Goal: Transaction & Acquisition: Purchase product/service

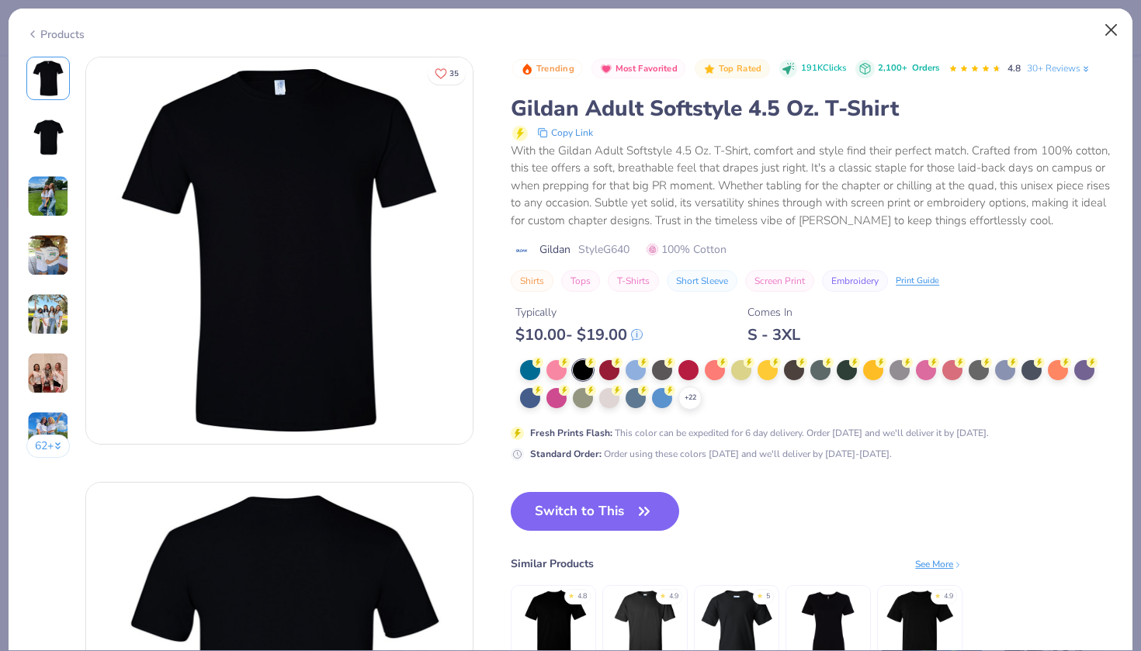
click at [1109, 34] on button "Close" at bounding box center [1111, 30] width 29 height 29
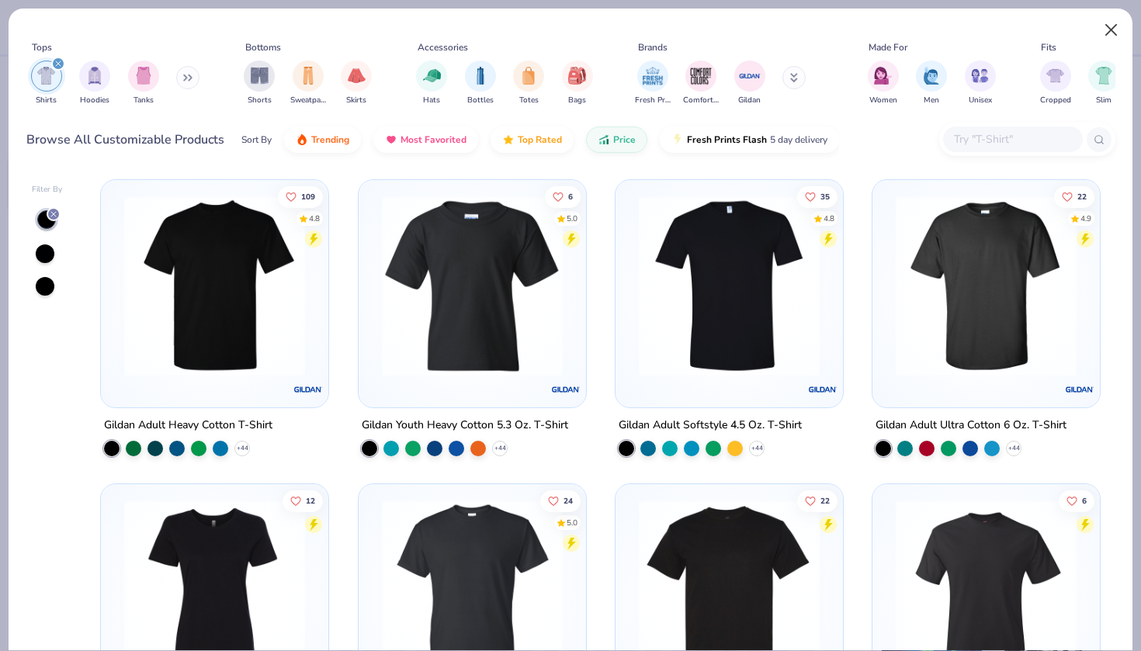
click at [1107, 31] on button "Close" at bounding box center [1111, 30] width 29 height 29
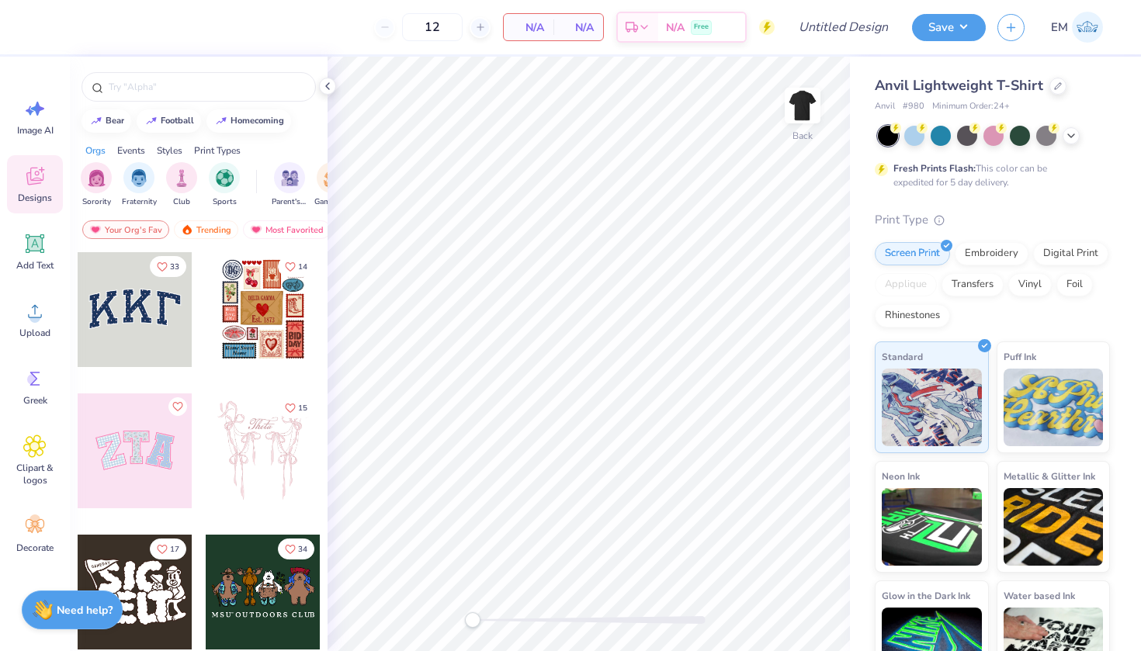
drag, startPoint x: 862, startPoint y: 68, endPoint x: 1140, endPoint y: 175, distance: 298.8
click at [1140, 175] on div "Anvil Lightweight T-Shirt Anvil # 980 Minimum Order: 24 + Fresh Prints Flash: T…" at bounding box center [995, 375] width 291 height 636
click at [1127, 120] on div "Anvil Lightweight T-Shirt Anvil # 980 Minimum Order: 24 + Fresh Prints Flash: T…" at bounding box center [995, 375] width 291 height 636
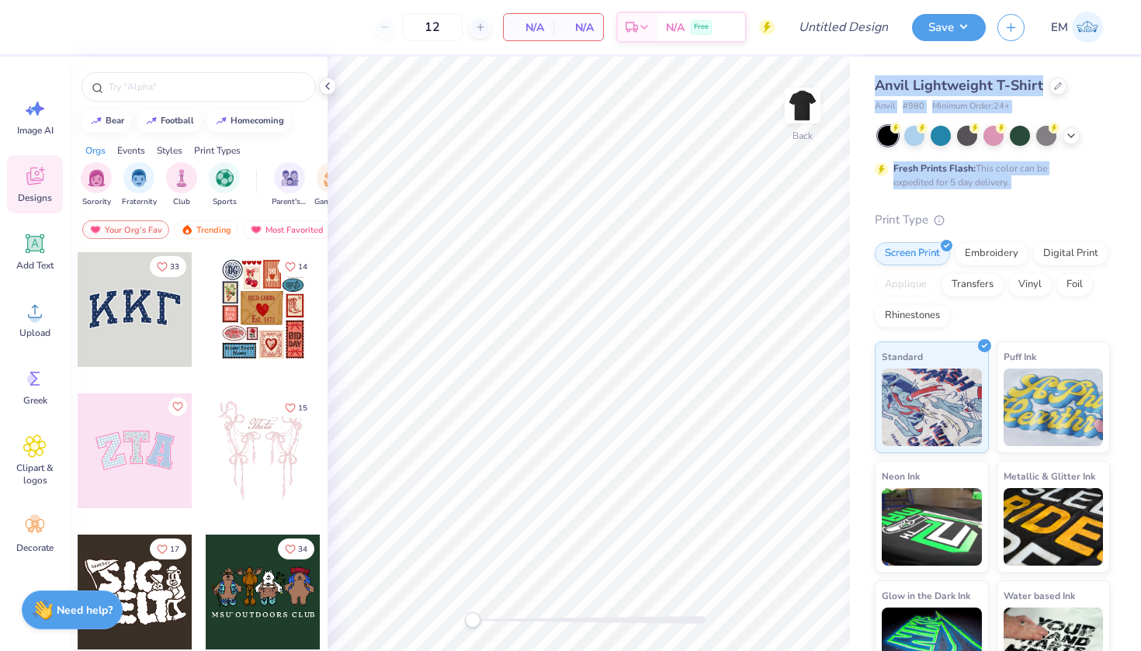
drag, startPoint x: 867, startPoint y: 66, endPoint x: 1108, endPoint y: 197, distance: 274.1
click at [1108, 197] on div "Anvil Lightweight T-Shirt Anvil # 980 Minimum Order: 24 + Fresh Prints Flash: T…" at bounding box center [995, 375] width 291 height 636
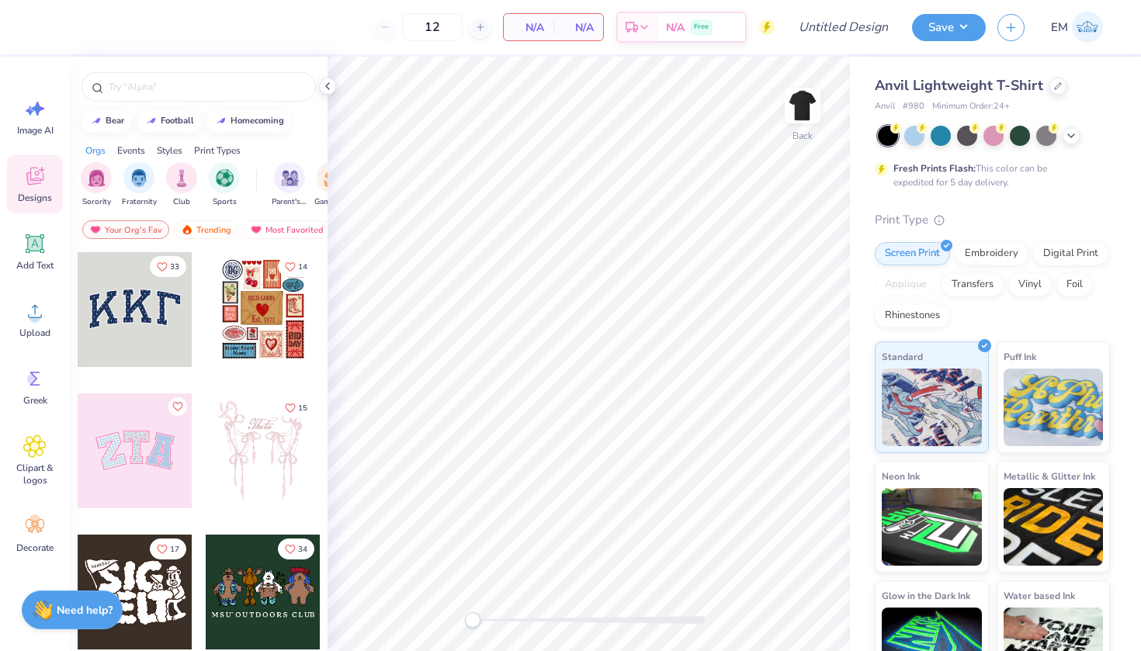
click at [1116, 208] on div "Anvil Lightweight T-Shirt Anvil # 980 Minimum Order: 24 + Fresh Prints Flash: T…" at bounding box center [995, 375] width 291 height 636
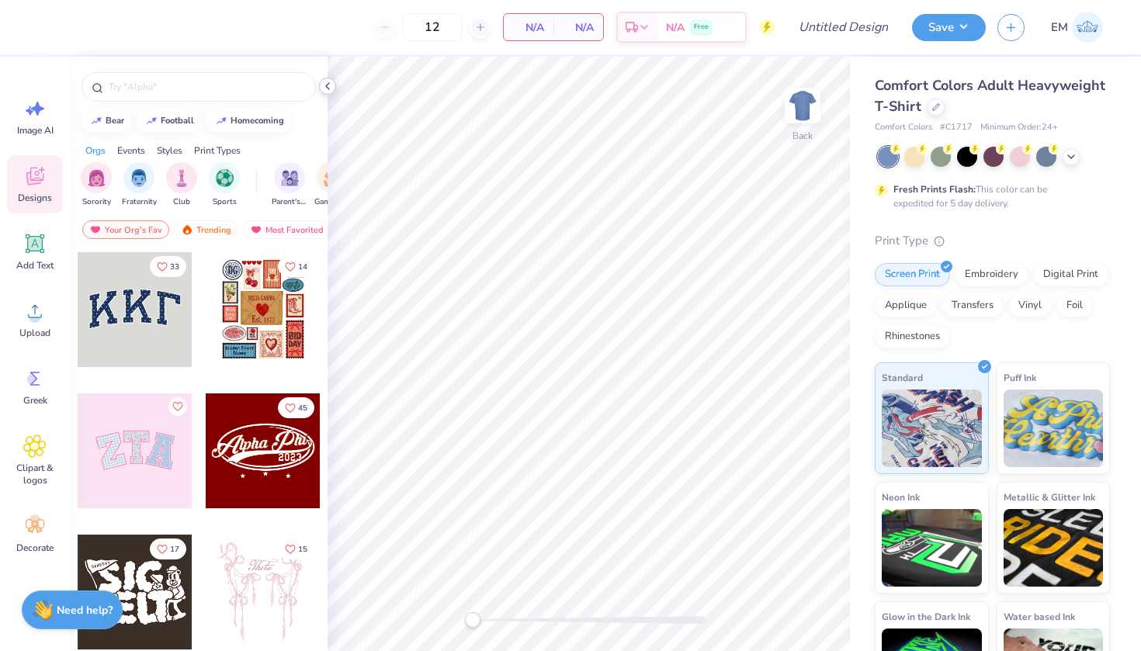
click at [328, 89] on icon at bounding box center [327, 86] width 12 height 12
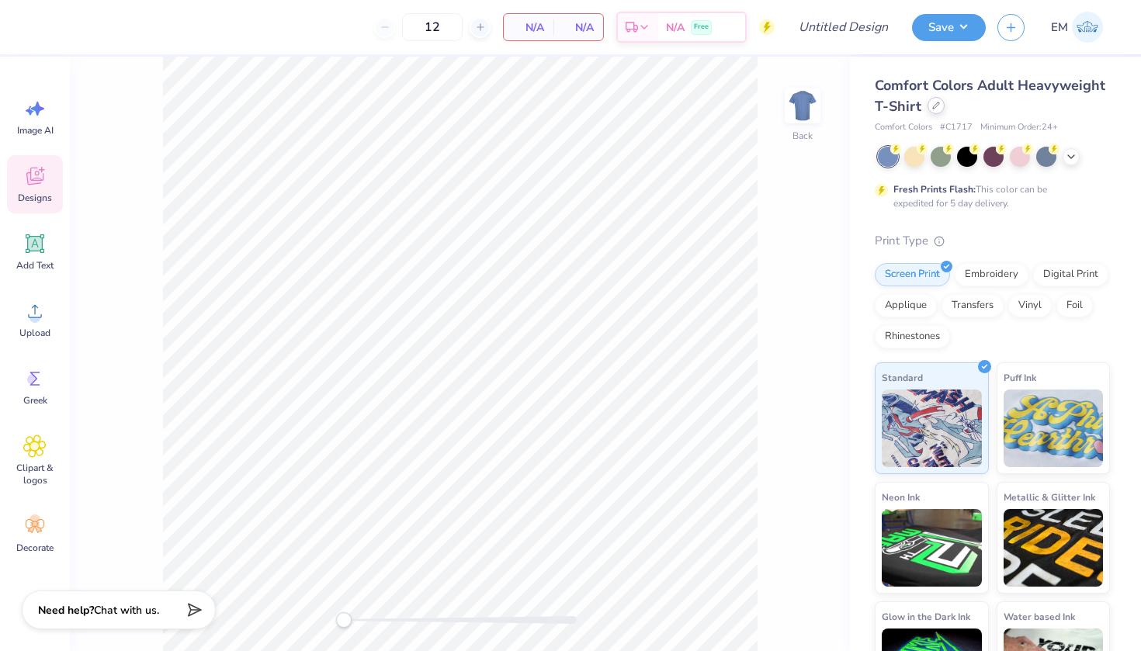
click at [936, 104] on icon at bounding box center [936, 106] width 8 height 8
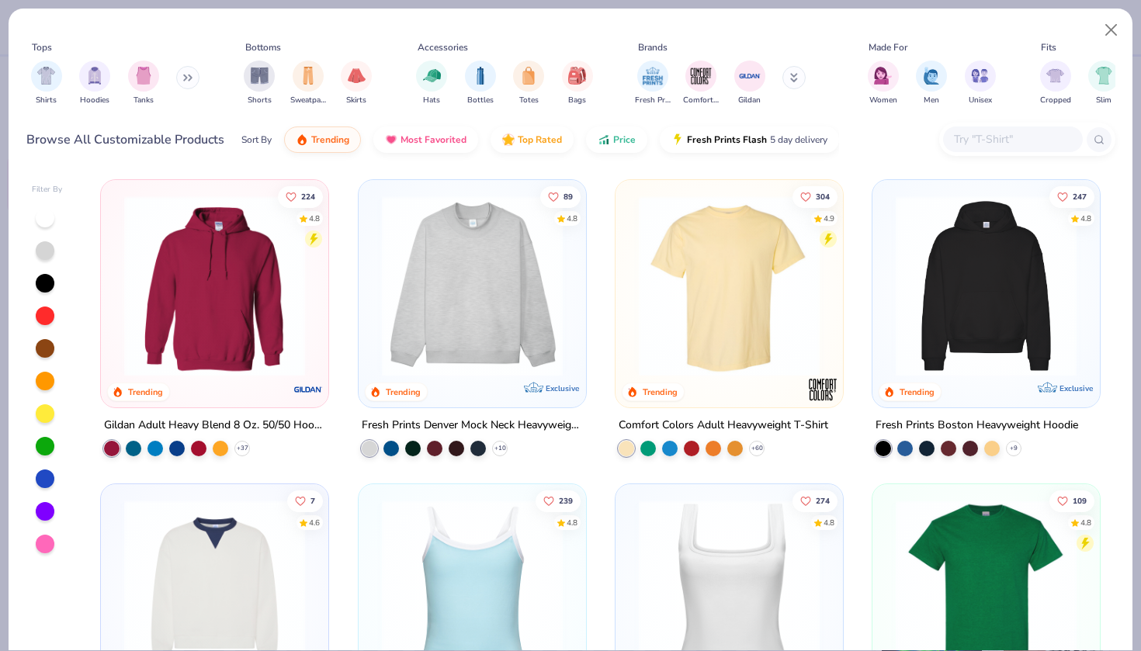
click at [186, 78] on icon at bounding box center [185, 77] width 2 height 5
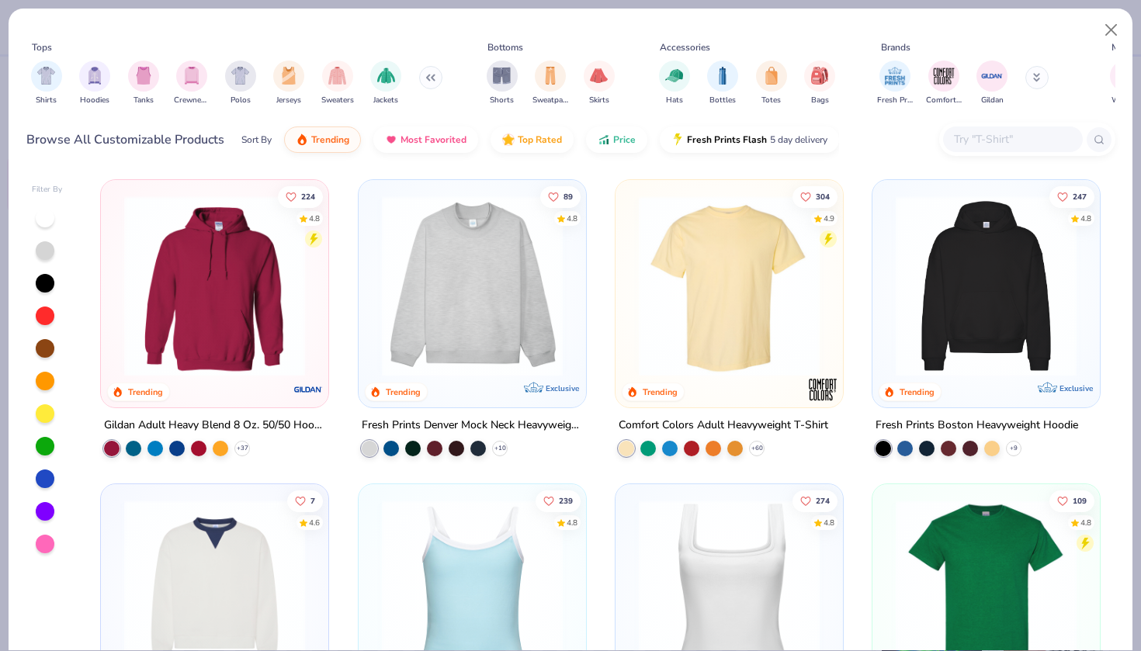
click at [992, 139] on input "text" at bounding box center [1013, 139] width 120 height 18
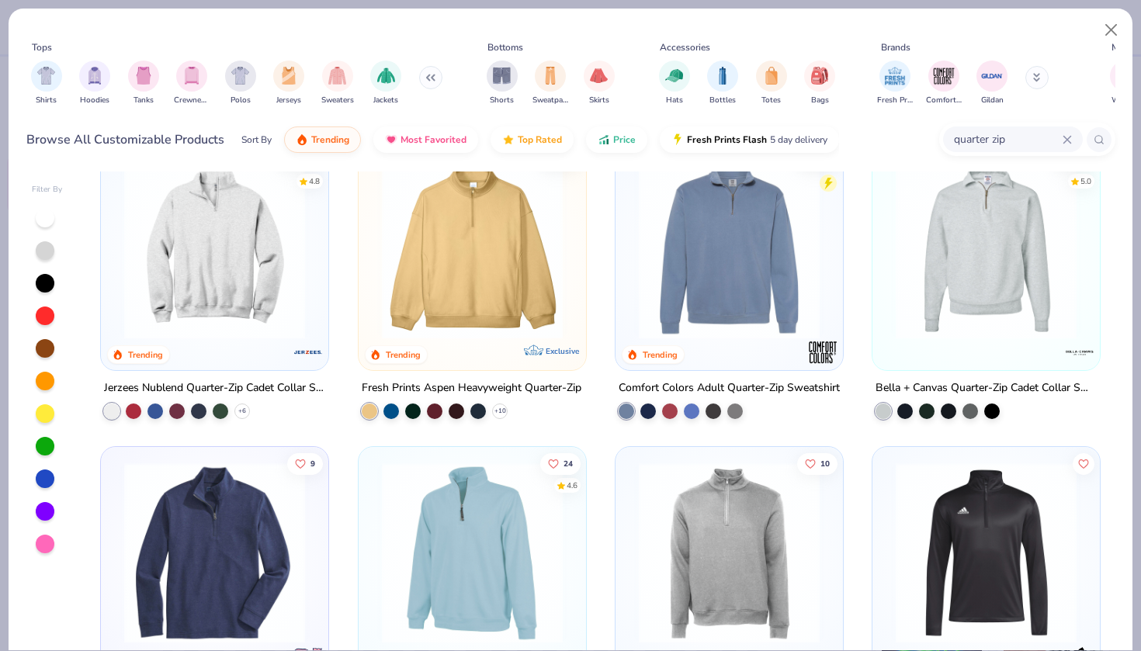
scroll to position [39, 0]
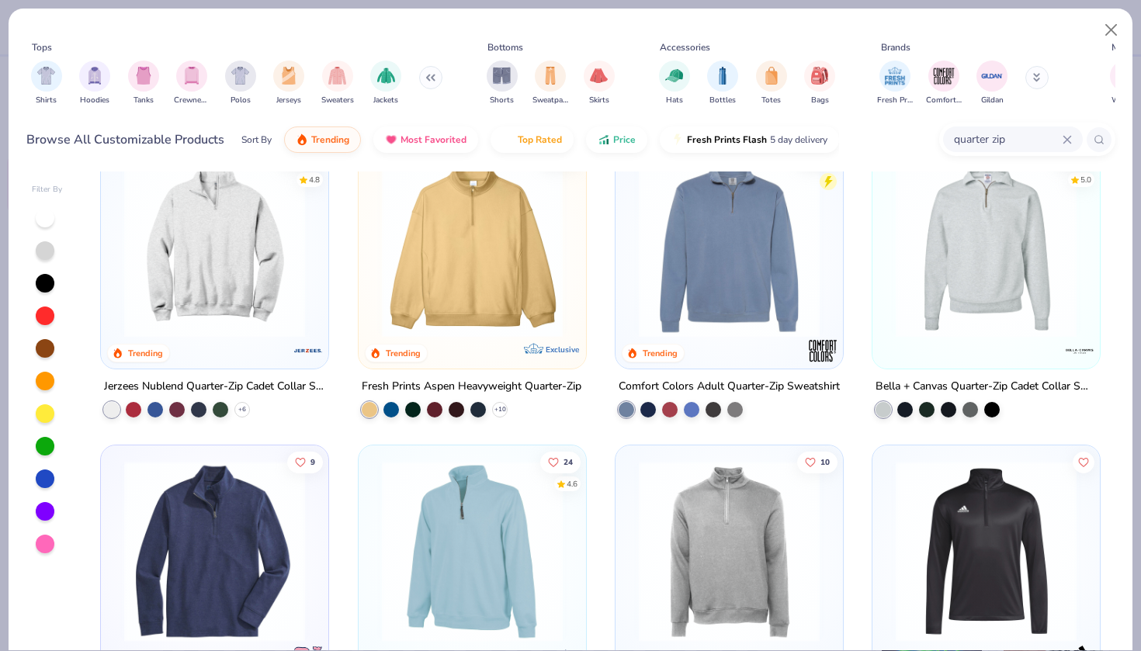
click at [218, 304] on img at bounding box center [214, 247] width 196 height 181
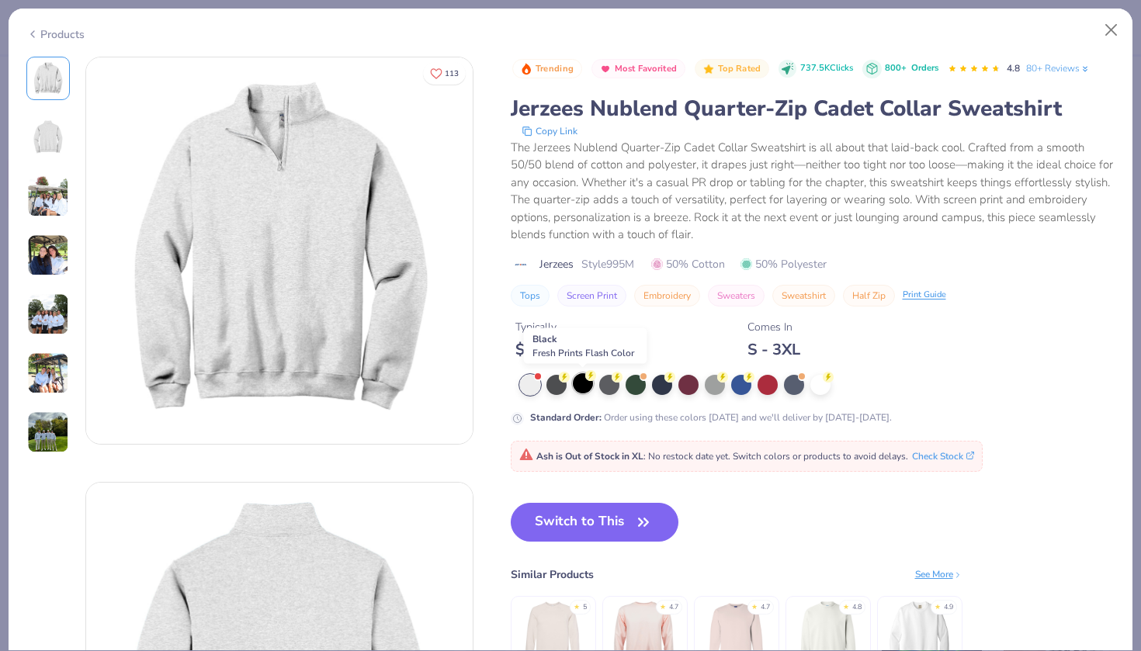
click at [581, 387] on div at bounding box center [583, 383] width 20 height 20
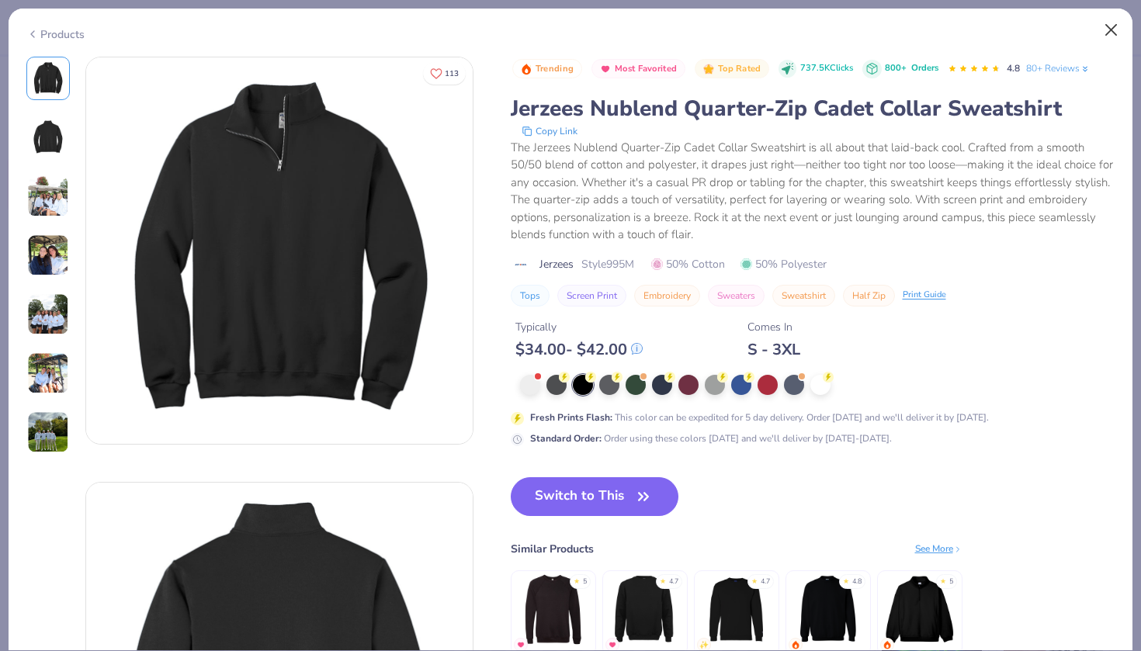
click at [1117, 29] on button "Close" at bounding box center [1111, 30] width 29 height 29
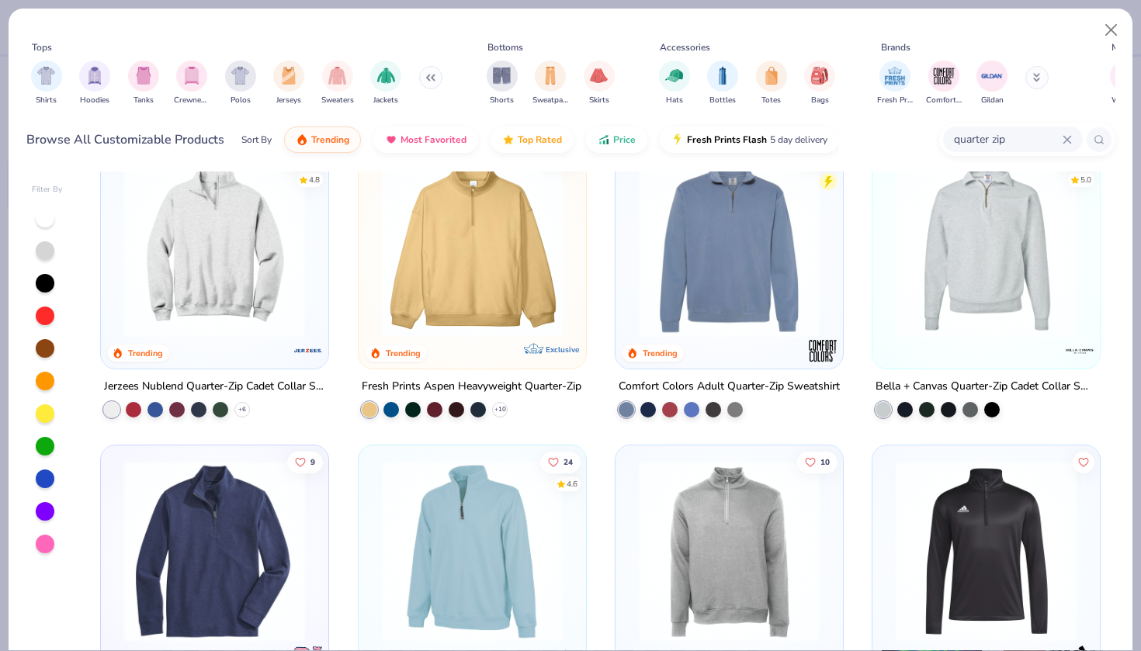
click at [241, 252] on img at bounding box center [214, 247] width 196 height 181
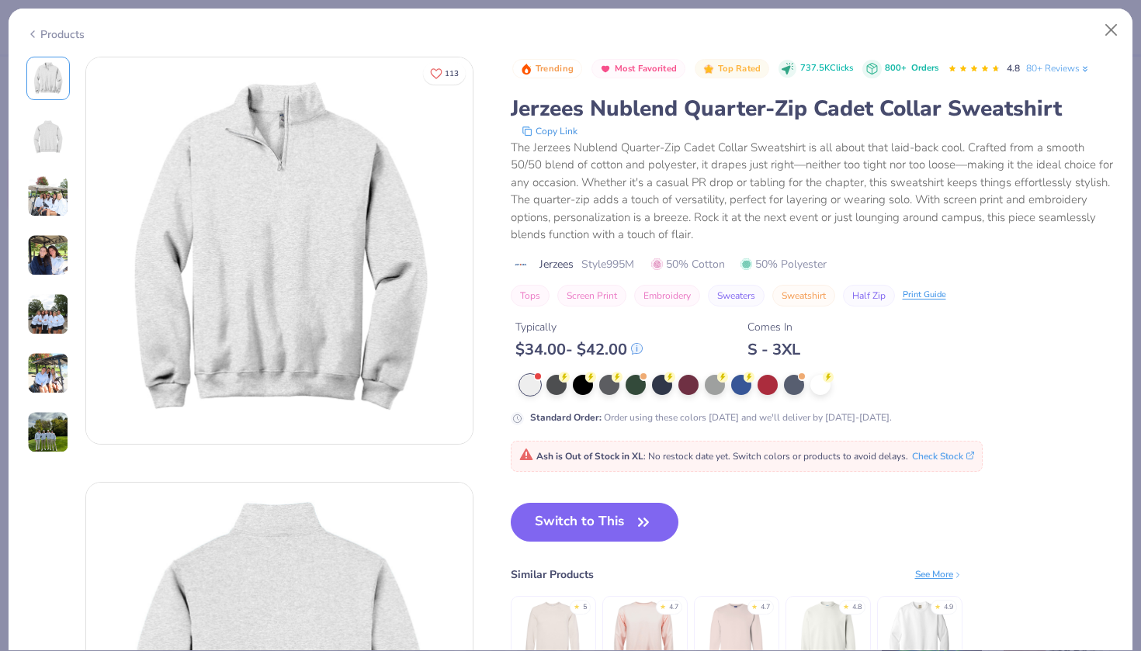
scroll to position [1, 0]
drag, startPoint x: 642, startPoint y: 264, endPoint x: 609, endPoint y: 266, distance: 32.7
click at [609, 266] on div "Jerzees Style 995M 50% Cotton 50% Polyester" at bounding box center [813, 264] width 605 height 16
copy span "995M"
click at [1105, 33] on button "Close" at bounding box center [1111, 30] width 29 height 29
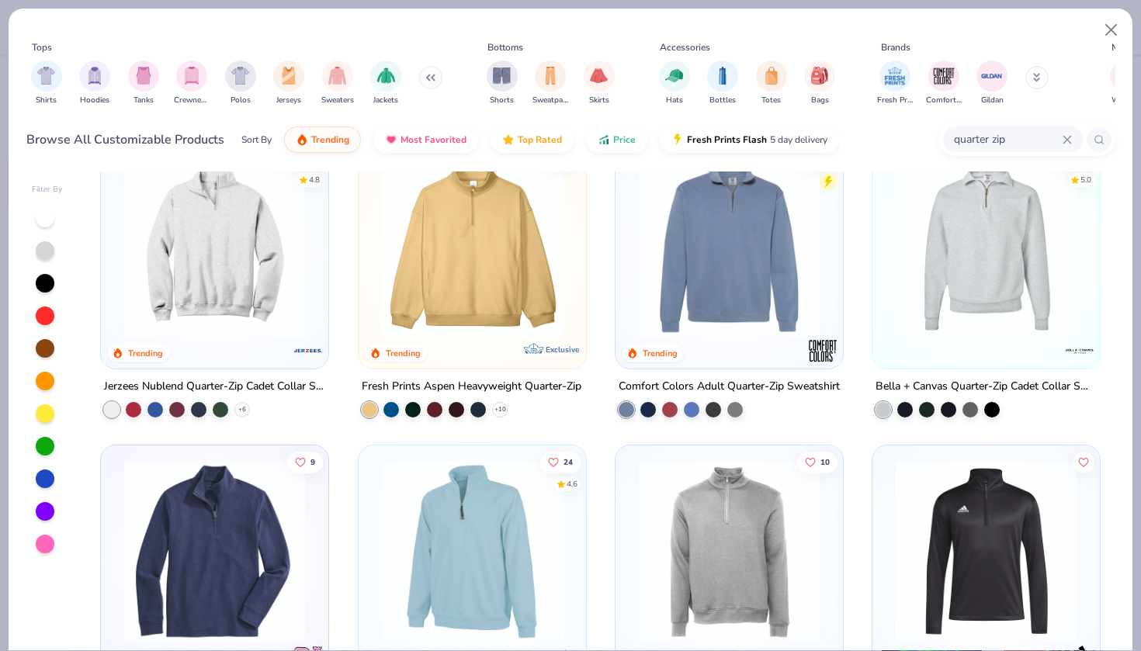
click at [999, 241] on img at bounding box center [986, 247] width 196 height 181
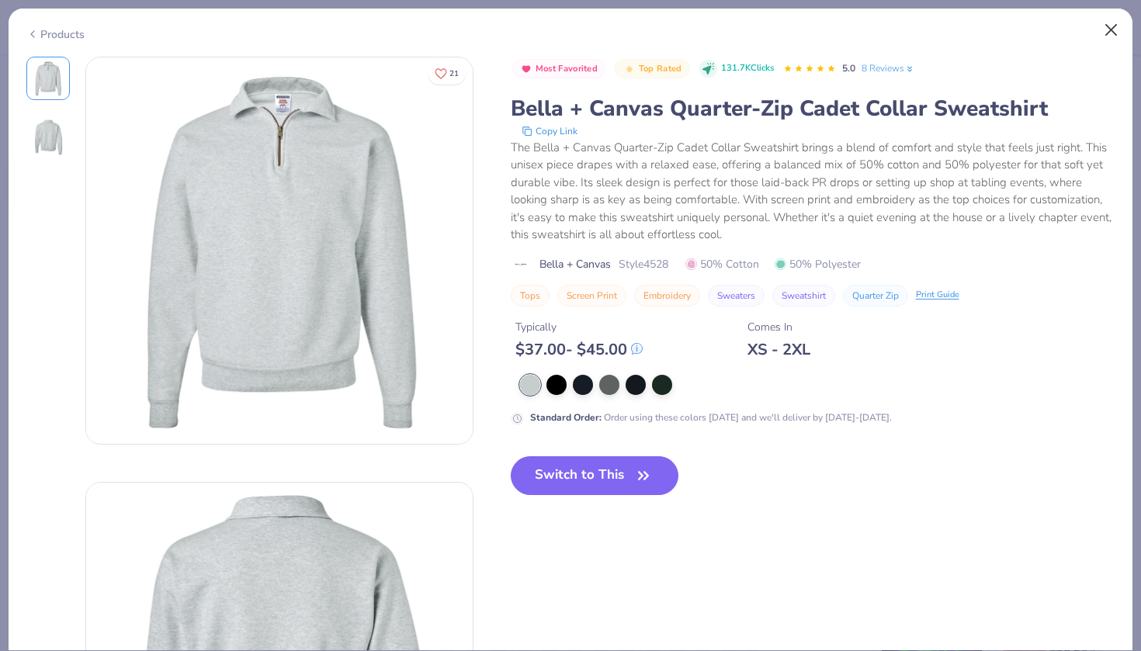
click at [1110, 26] on button "Close" at bounding box center [1111, 30] width 29 height 29
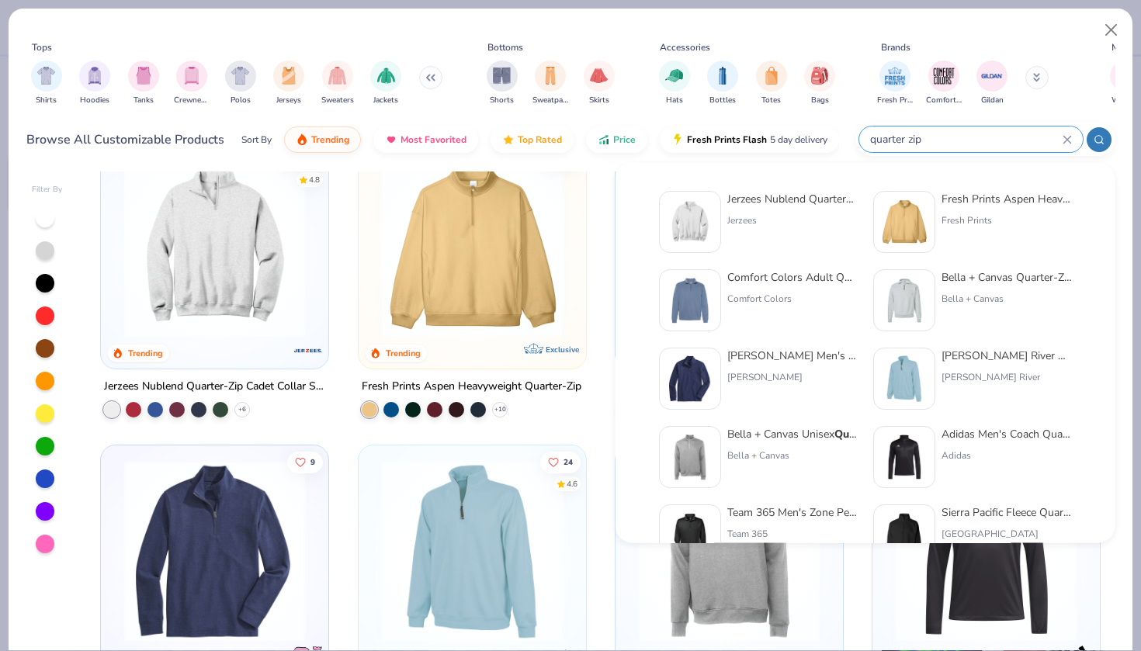
drag, startPoint x: 1010, startPoint y: 137, endPoint x: 898, endPoint y: 137, distance: 111.8
click at [898, 137] on input "quarter zip" at bounding box center [966, 139] width 194 height 18
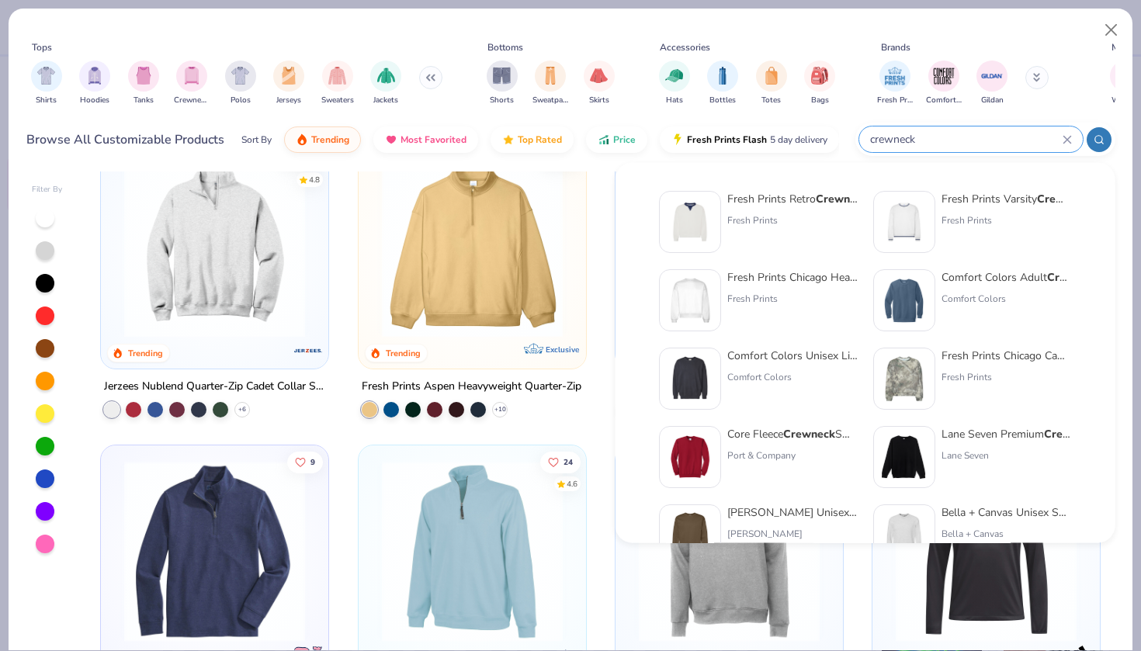
type input "crewneck"
click at [768, 286] on div "Fresh Prints Chicago Heavyweight Crewneck Fresh Prints" at bounding box center [792, 300] width 130 height 62
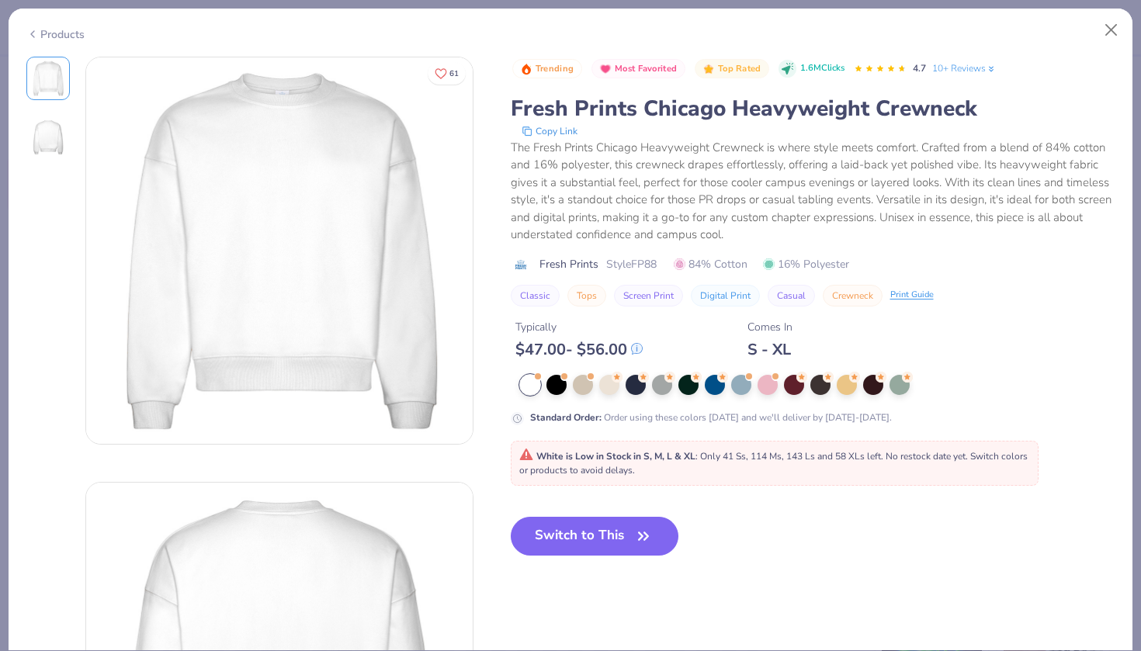
click at [54, 29] on div "Products" at bounding box center [55, 34] width 58 height 16
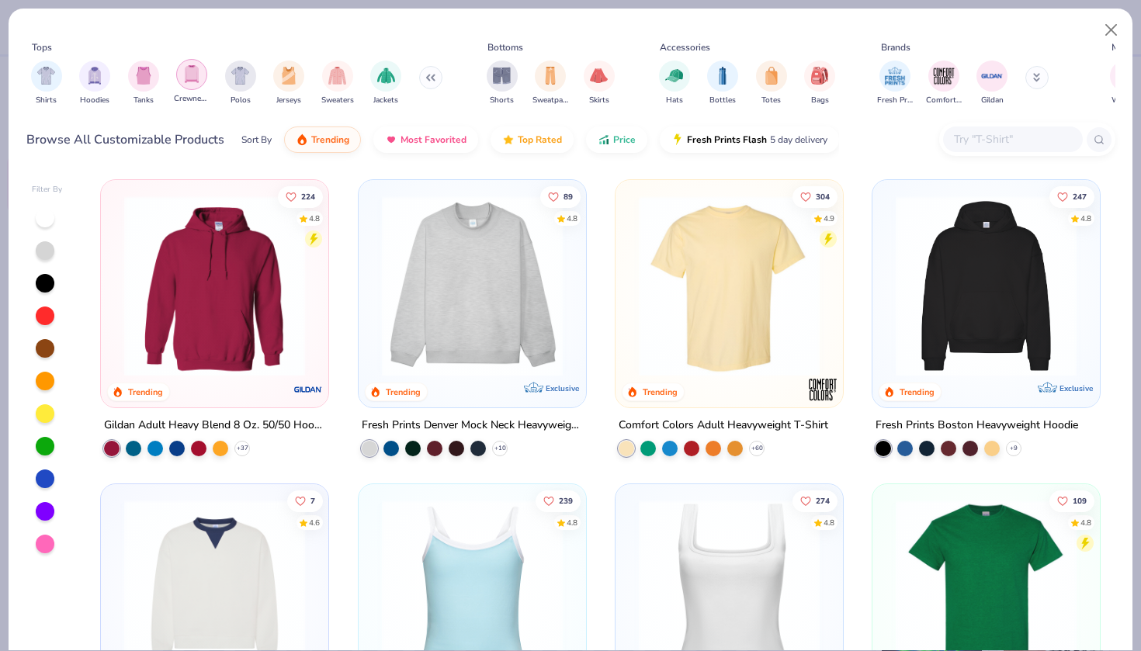
click at [195, 77] on img "filter for Crewnecks" at bounding box center [191, 74] width 17 height 18
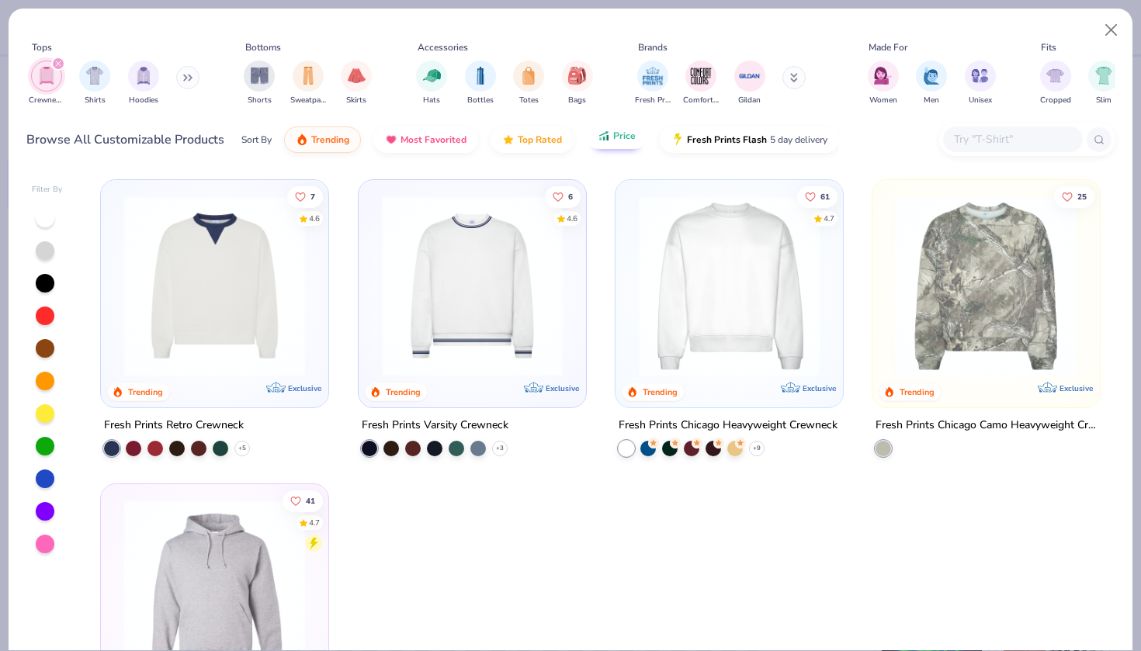
click at [613, 147] on button "Price" at bounding box center [616, 136] width 61 height 26
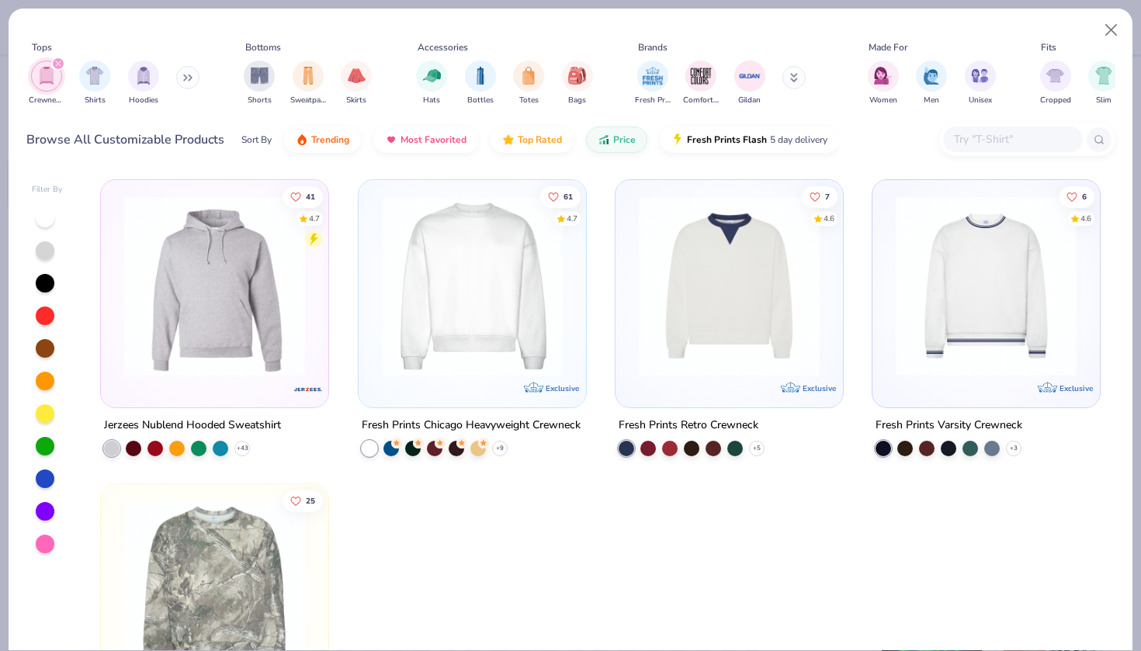
click at [288, 267] on img at bounding box center [214, 286] width 196 height 181
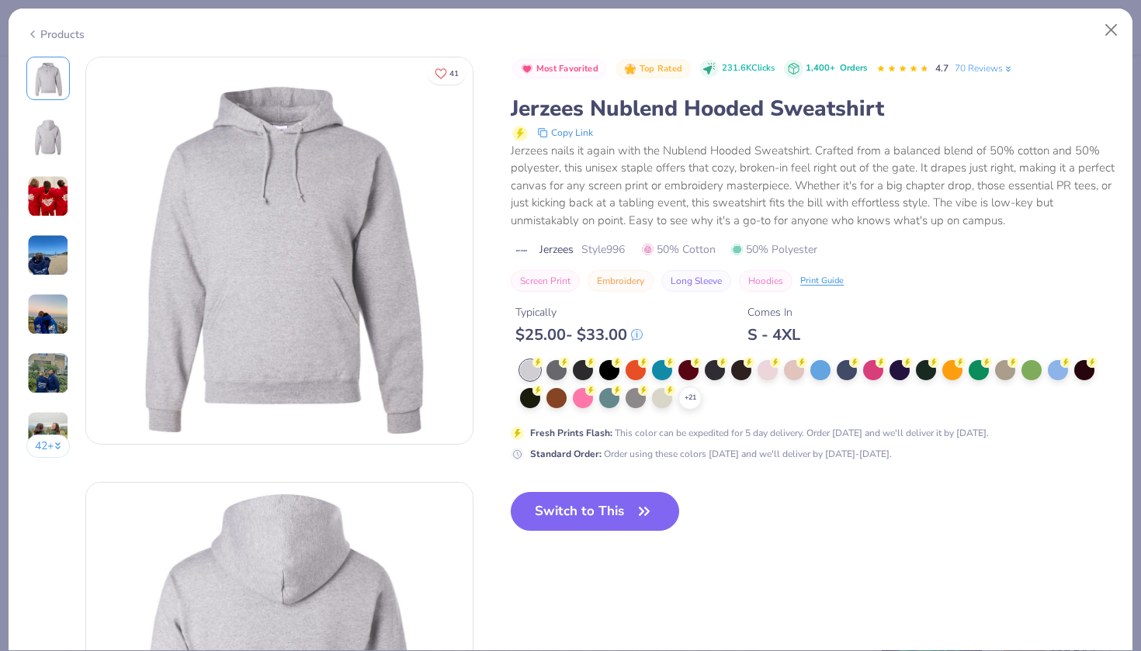
drag, startPoint x: 634, startPoint y: 245, endPoint x: 612, endPoint y: 245, distance: 22.5
click at [612, 245] on div "Jerzees Style 996 50% Cotton 50% Polyester" at bounding box center [813, 249] width 604 height 16
copy span "996"
click at [1112, 28] on button "Close" at bounding box center [1111, 30] width 29 height 29
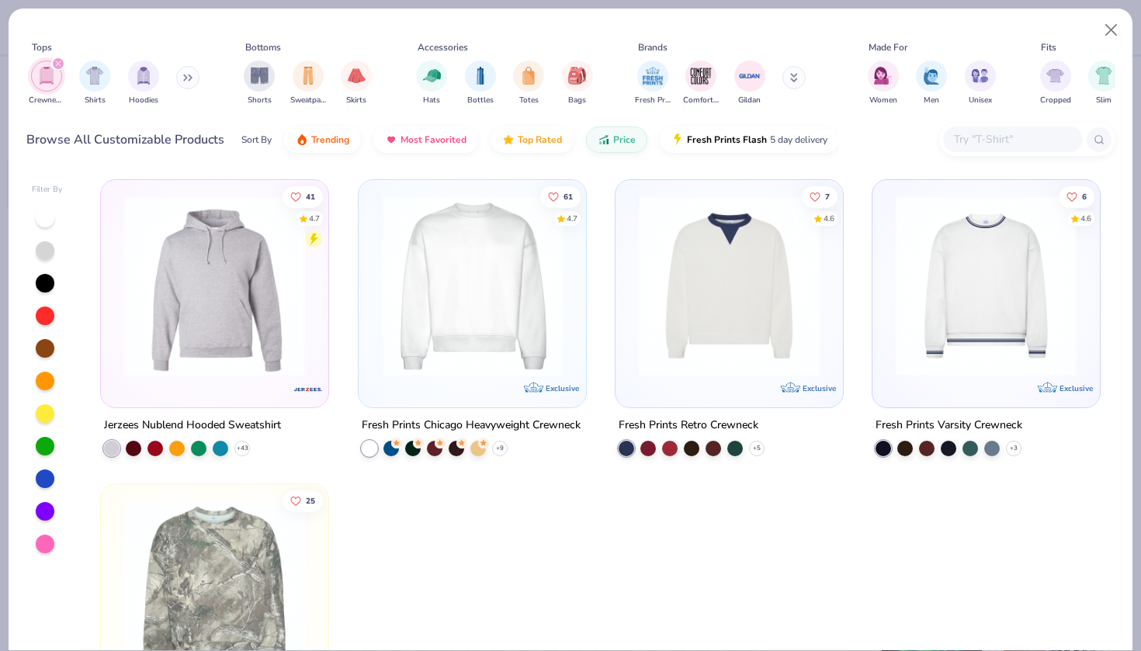
click at [189, 72] on button at bounding box center [187, 77] width 23 height 23
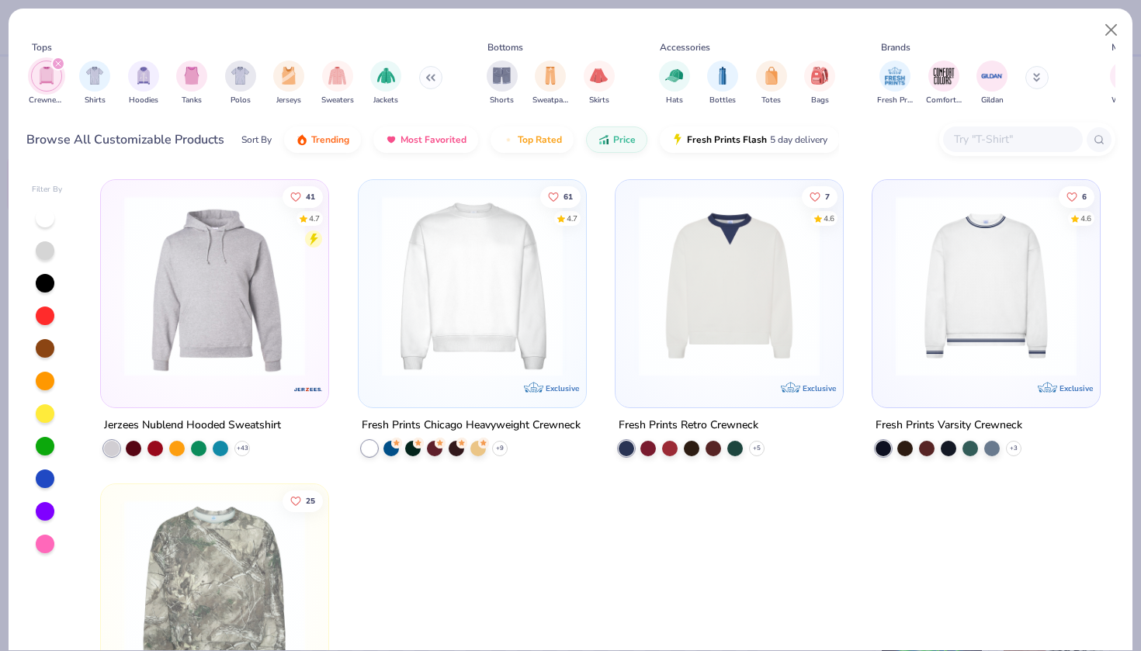
click at [60, 64] on icon "filter for Crewnecks" at bounding box center [58, 64] width 6 height 6
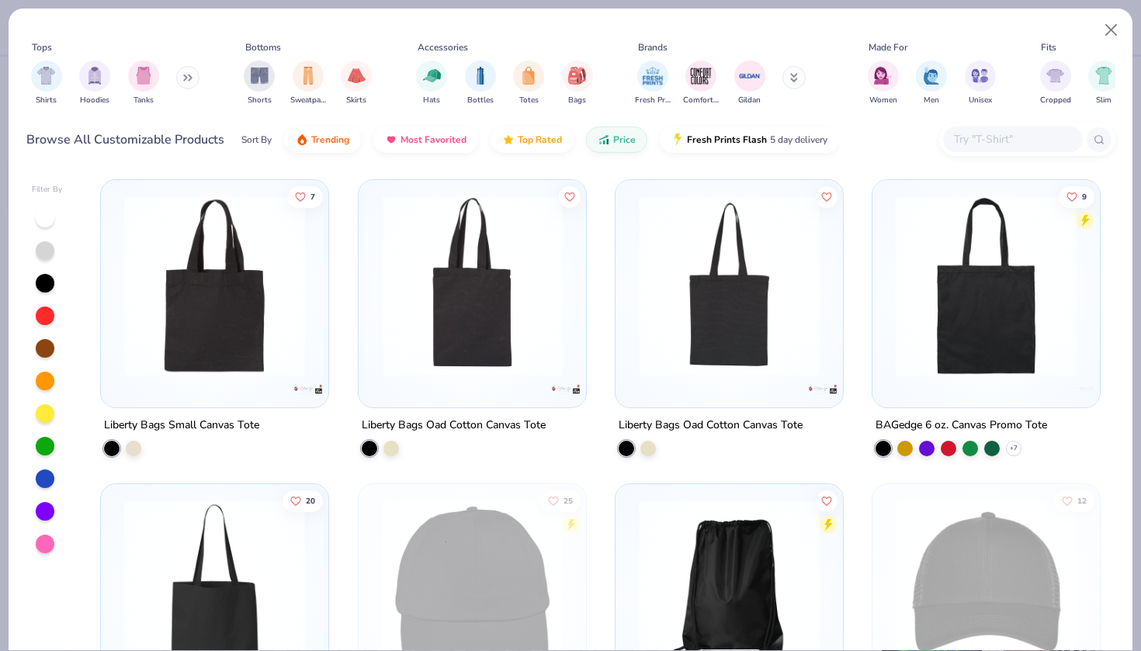
click at [188, 82] on button at bounding box center [187, 77] width 23 height 23
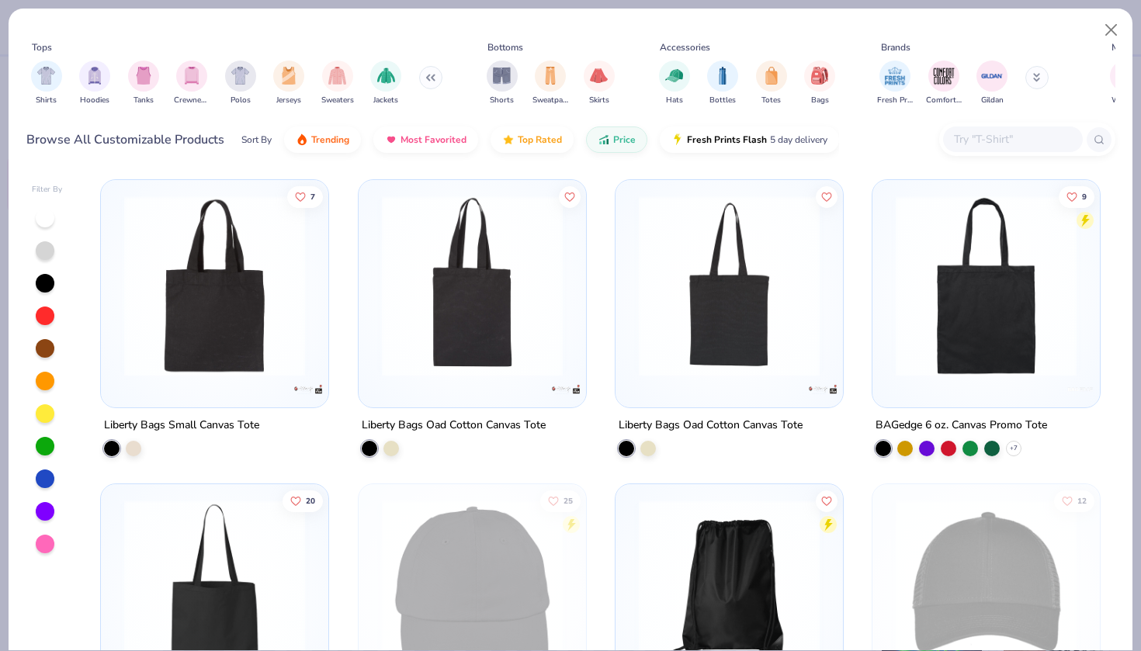
click at [996, 144] on input "text" at bounding box center [1013, 139] width 120 height 18
click at [995, 78] on img "filter for Gildan" at bounding box center [991, 74] width 23 height 23
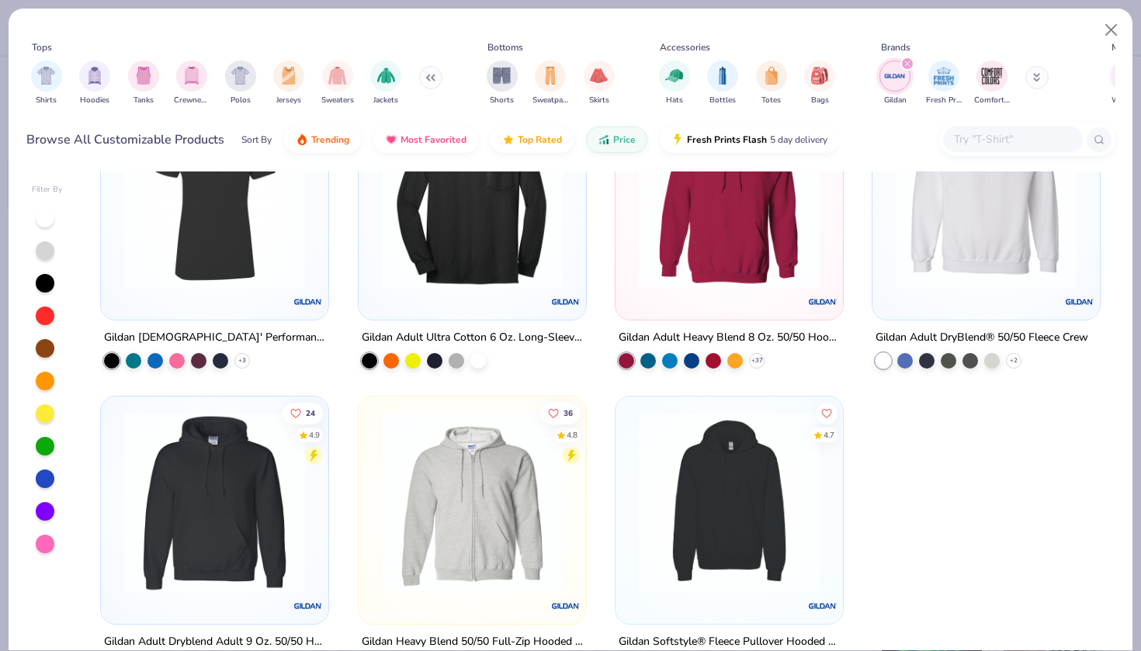
scroll to position [2544, 0]
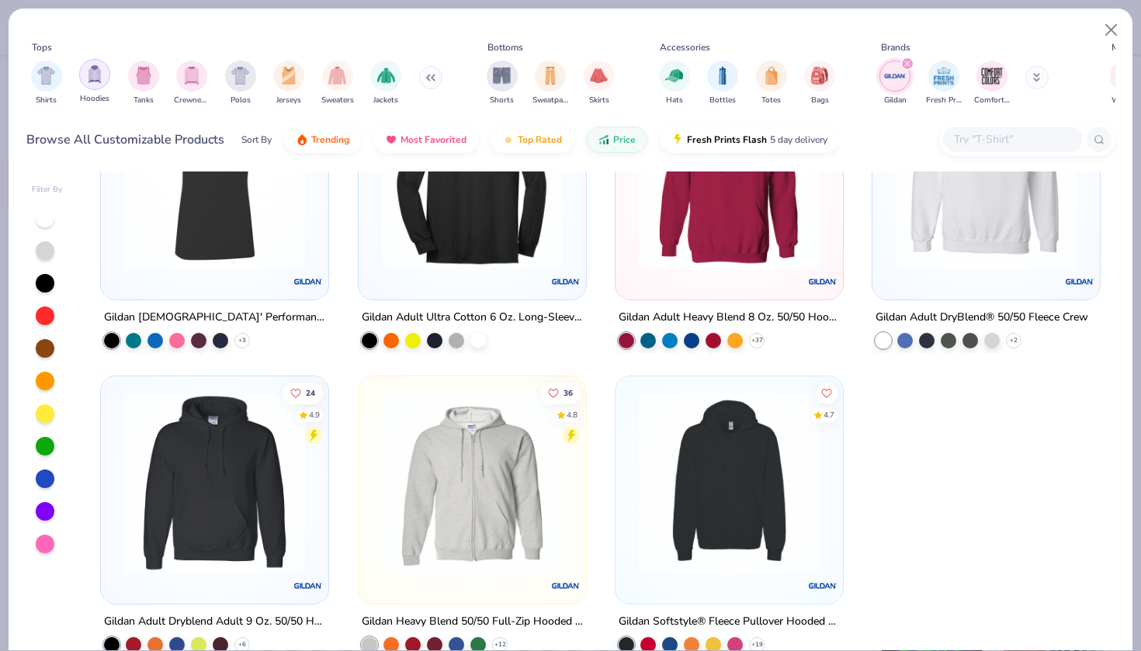
click at [88, 80] on img "filter for Hoodies" at bounding box center [94, 74] width 17 height 18
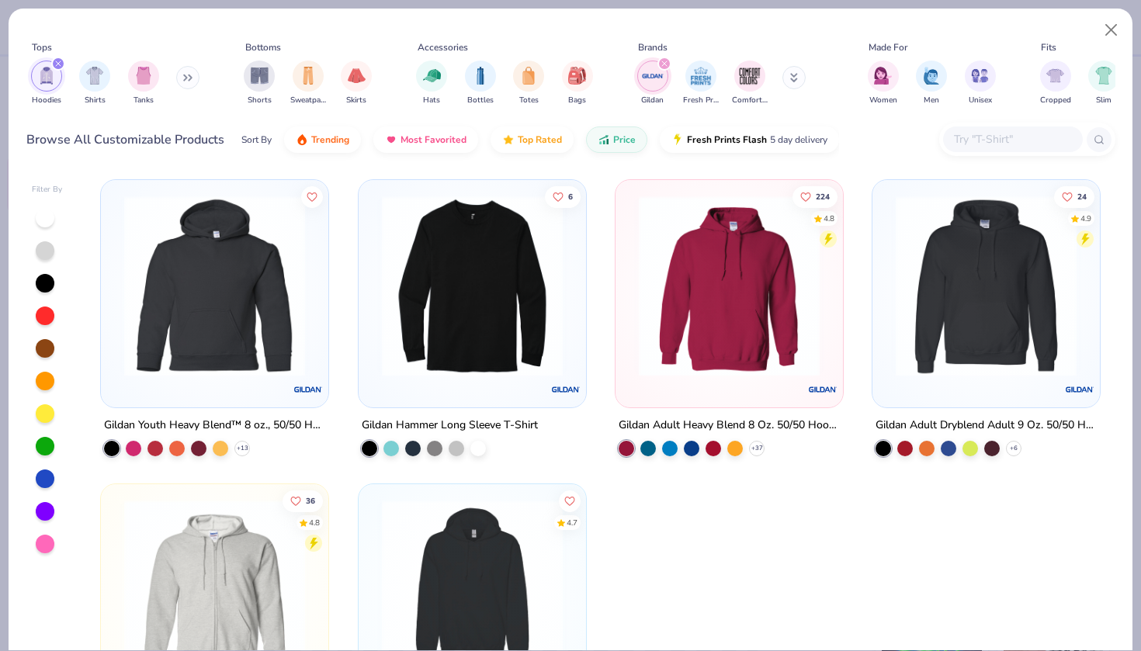
click at [665, 63] on icon "filter for Gildan" at bounding box center [664, 63] width 5 height 5
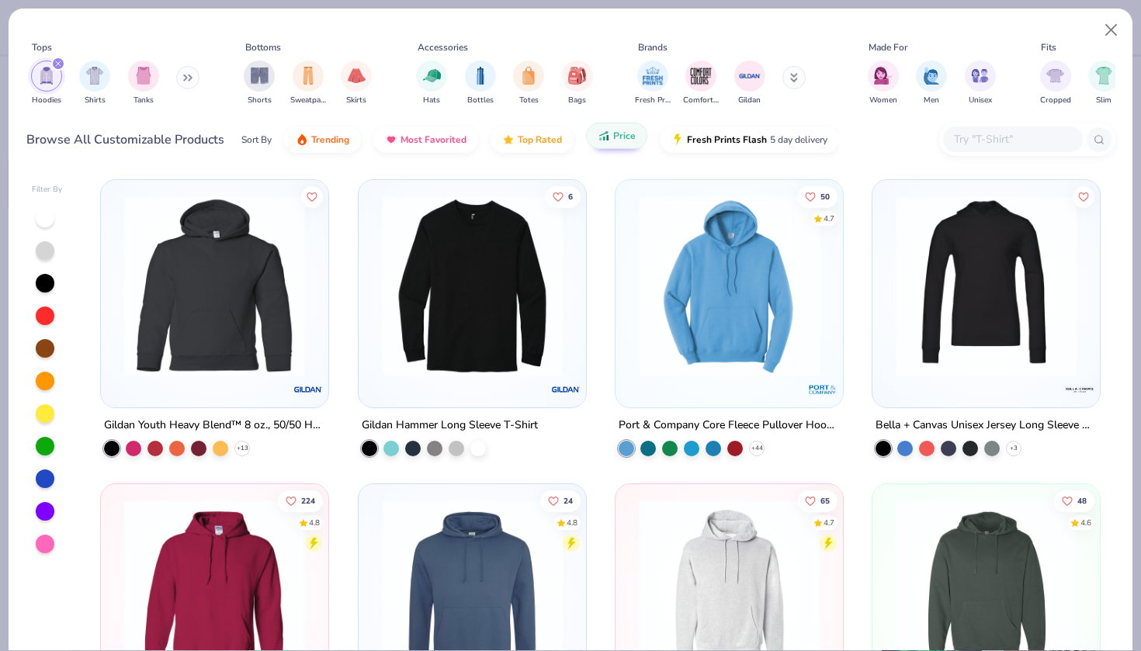
click at [620, 137] on span "Price" at bounding box center [624, 136] width 23 height 12
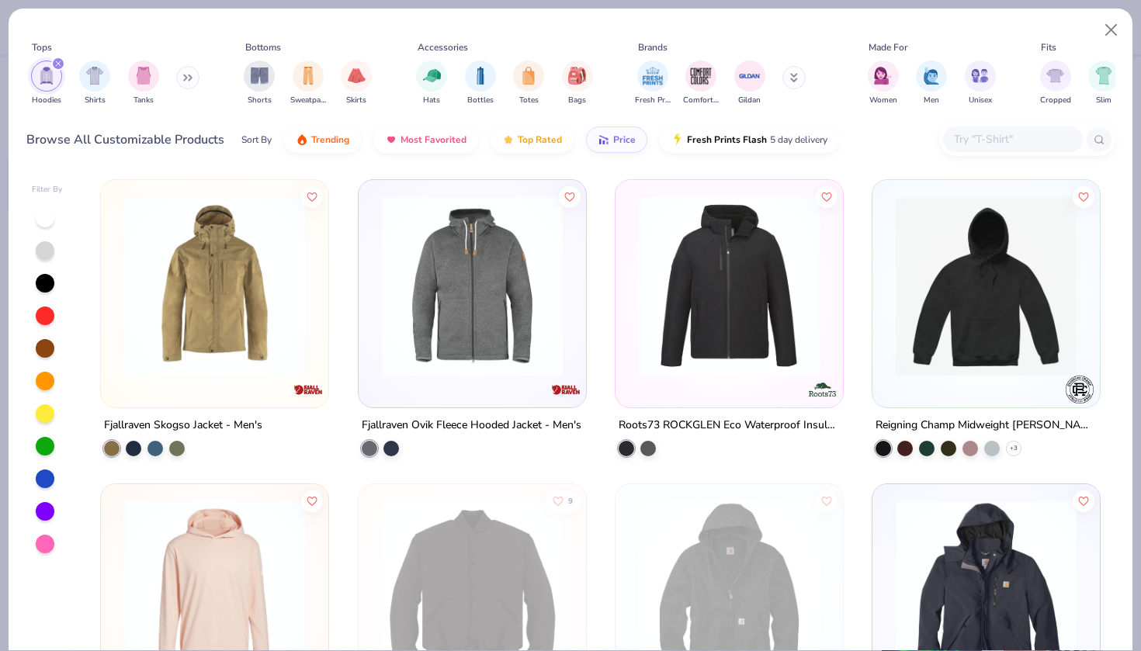
click at [186, 79] on button at bounding box center [187, 77] width 23 height 23
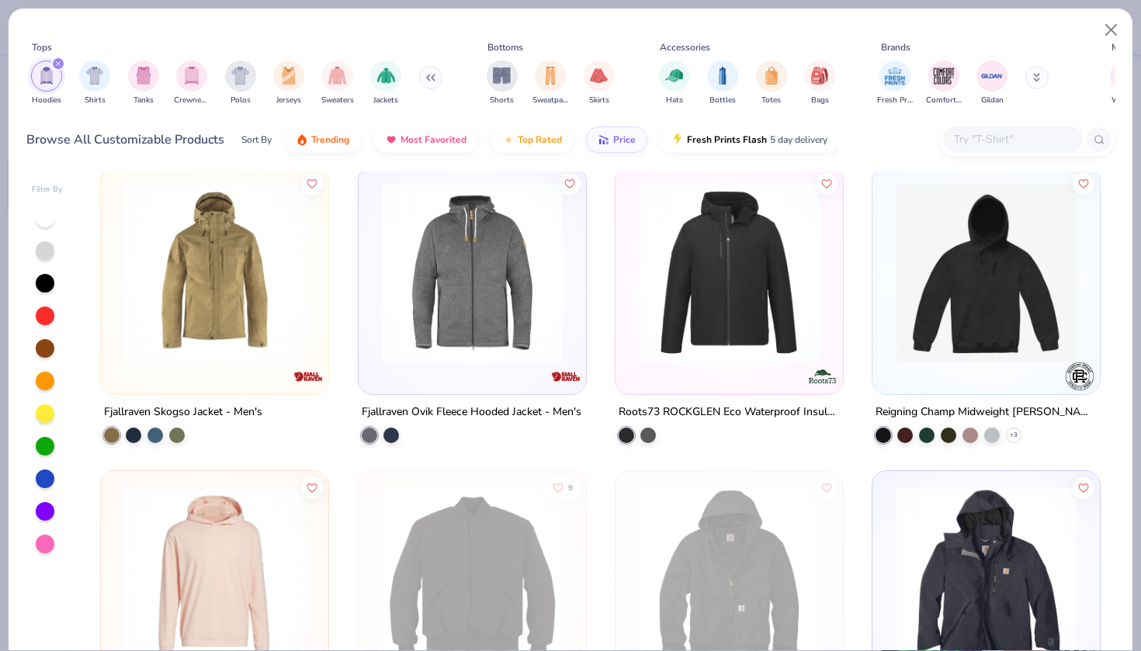
scroll to position [17, 0]
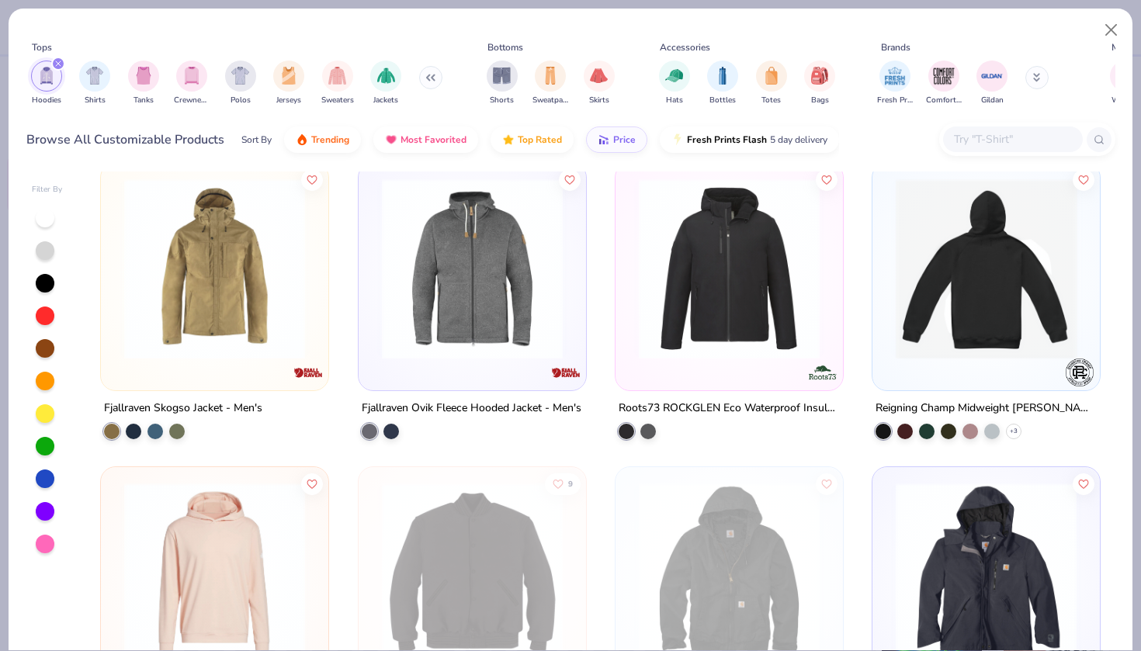
click at [888, 296] on img at bounding box center [790, 269] width 196 height 181
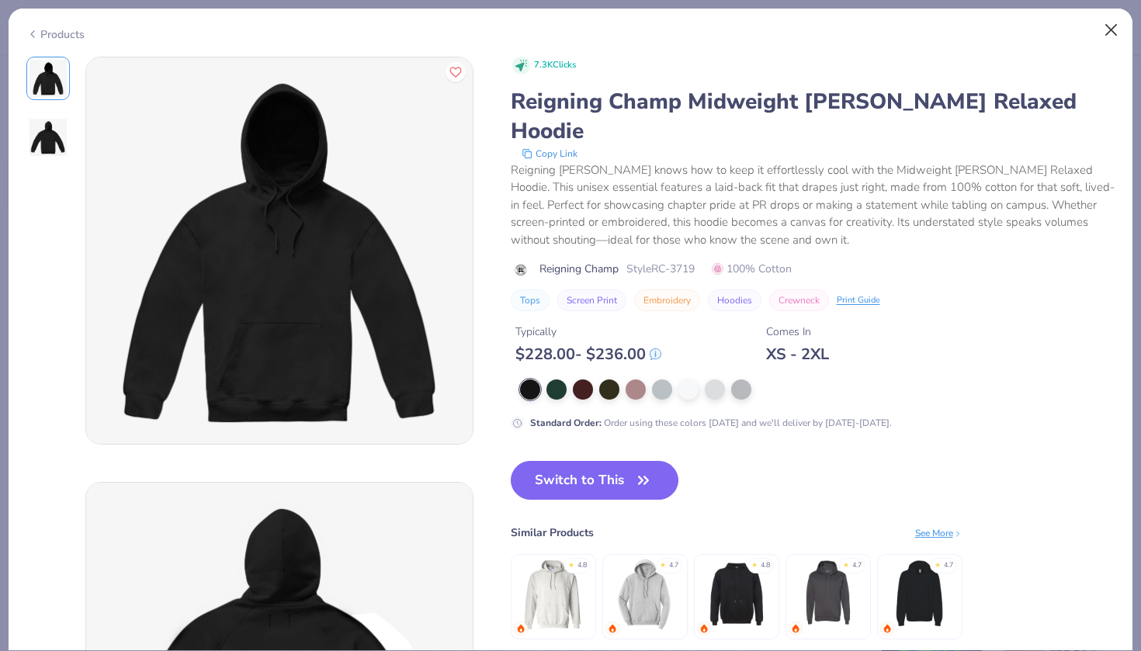
click at [1113, 29] on button "Close" at bounding box center [1111, 30] width 29 height 29
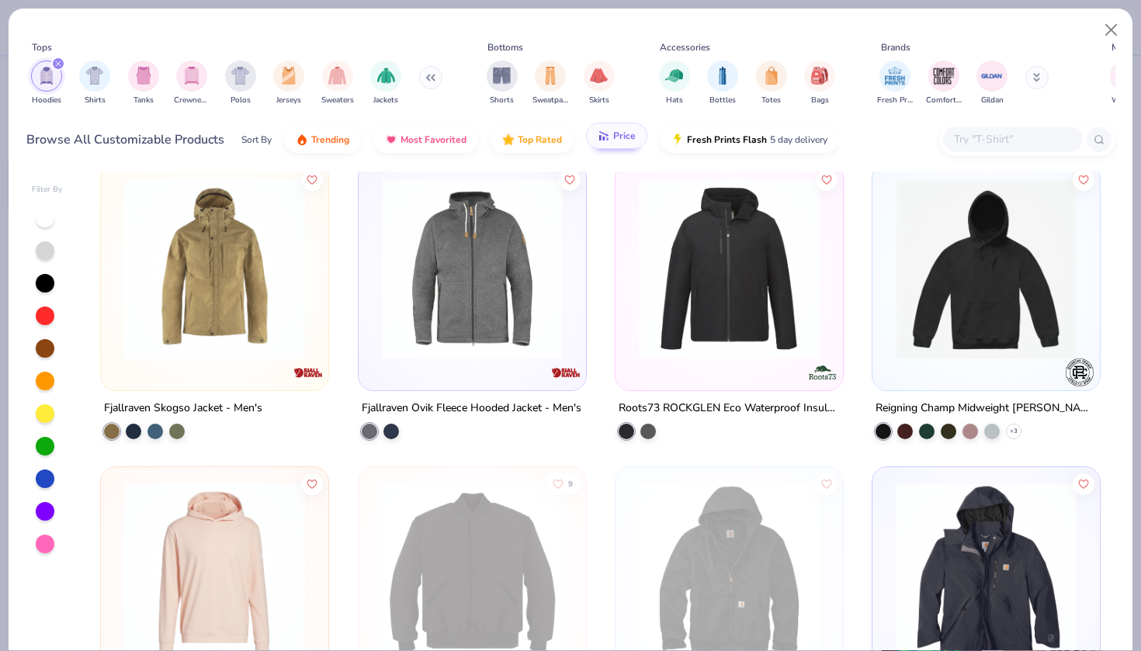
click at [622, 143] on button "Price" at bounding box center [616, 136] width 61 height 26
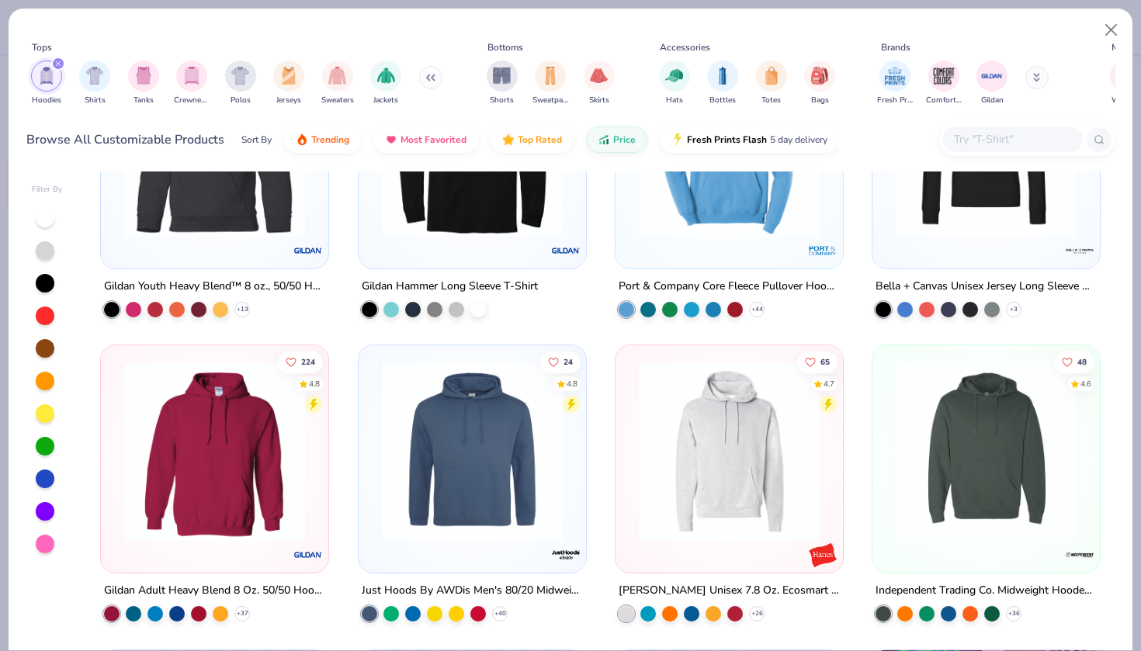
scroll to position [139, 0]
click at [155, 463] on img at bounding box center [214, 451] width 196 height 181
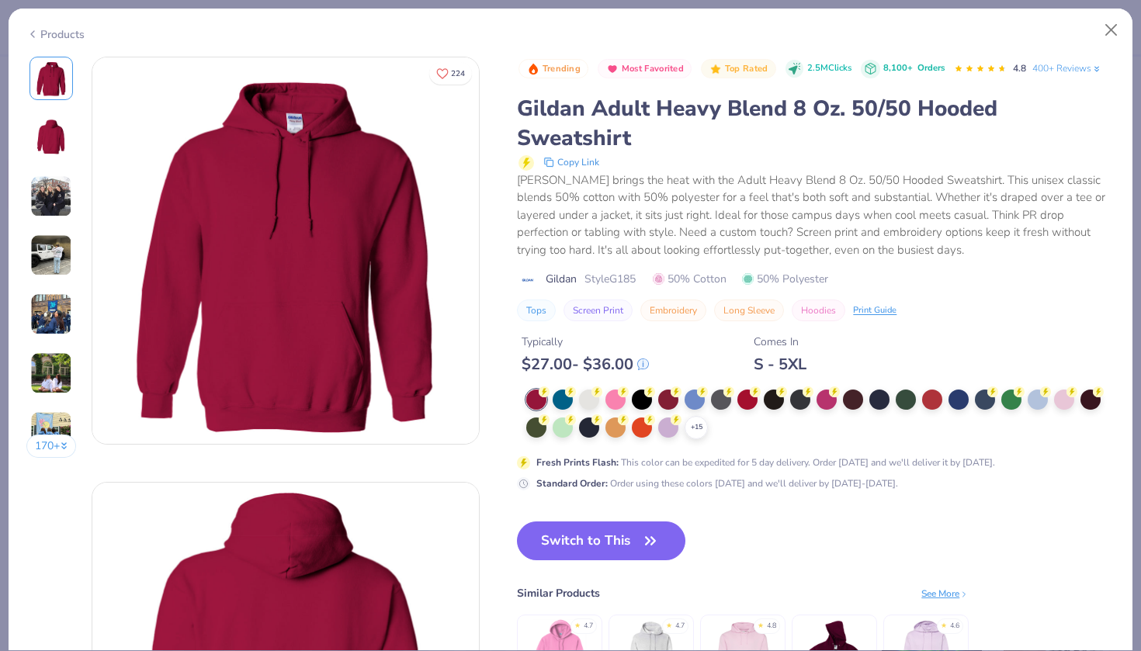
drag, startPoint x: 642, startPoint y: 278, endPoint x: 615, endPoint y: 278, distance: 27.2
click at [615, 278] on div "Gildan Style G185 50% Cotton 50% Polyester" at bounding box center [816, 279] width 598 height 16
copy span "G185"
click at [1107, 33] on button "Close" at bounding box center [1111, 30] width 29 height 29
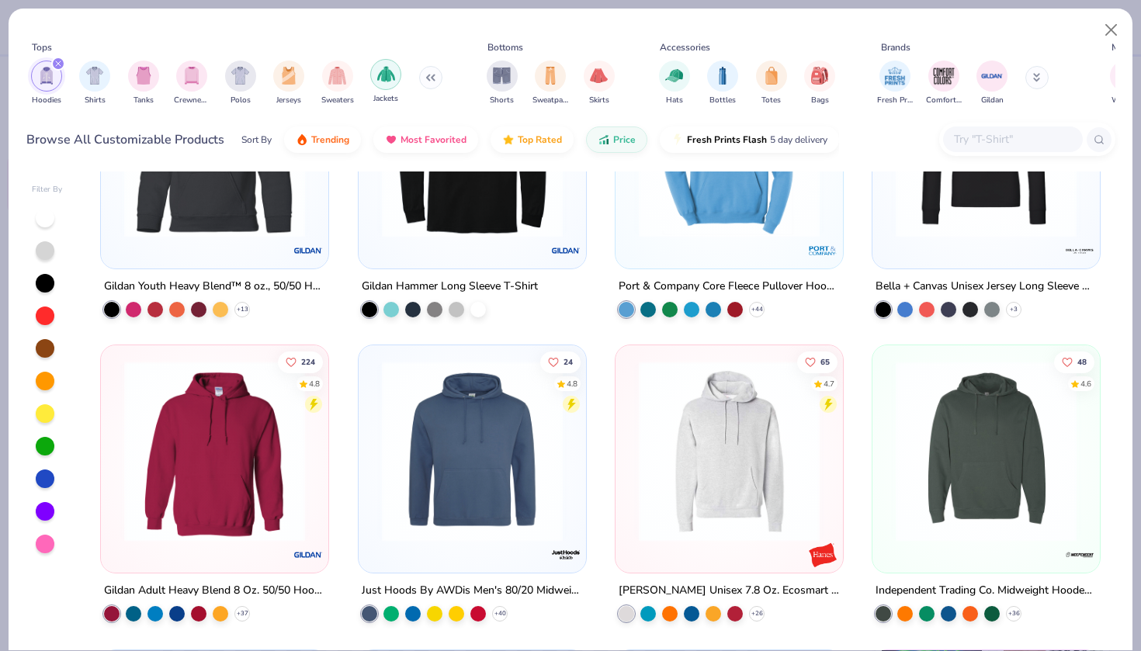
click at [390, 76] on img "filter for Jackets" at bounding box center [386, 74] width 18 height 18
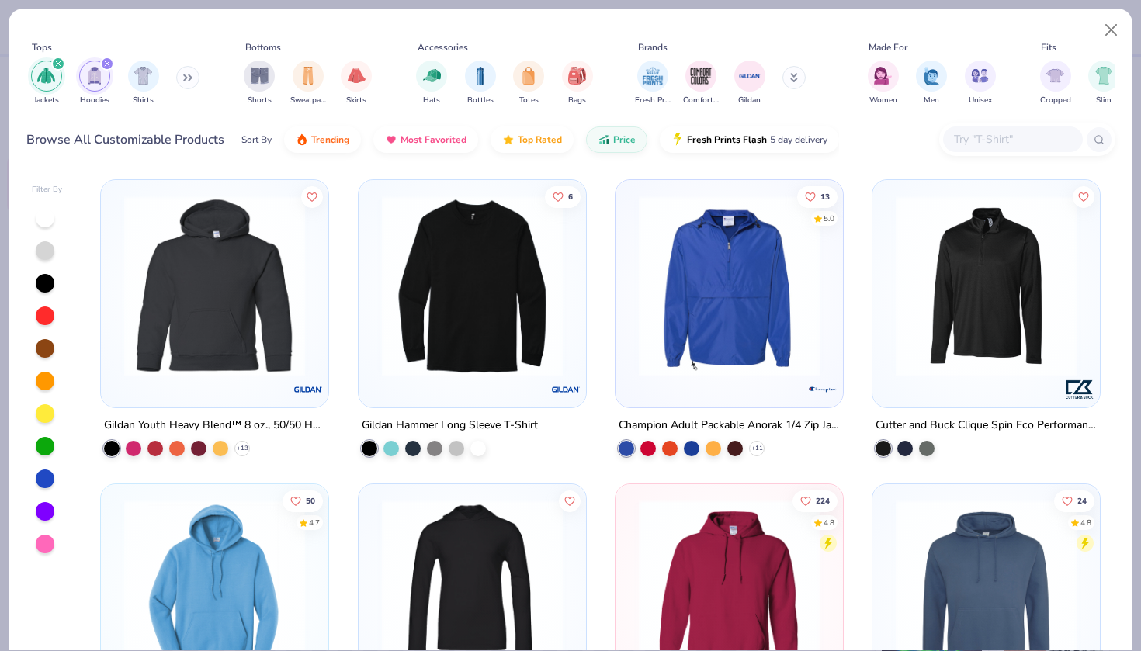
click at [105, 63] on icon "filter for Hoodies" at bounding box center [107, 64] width 6 height 6
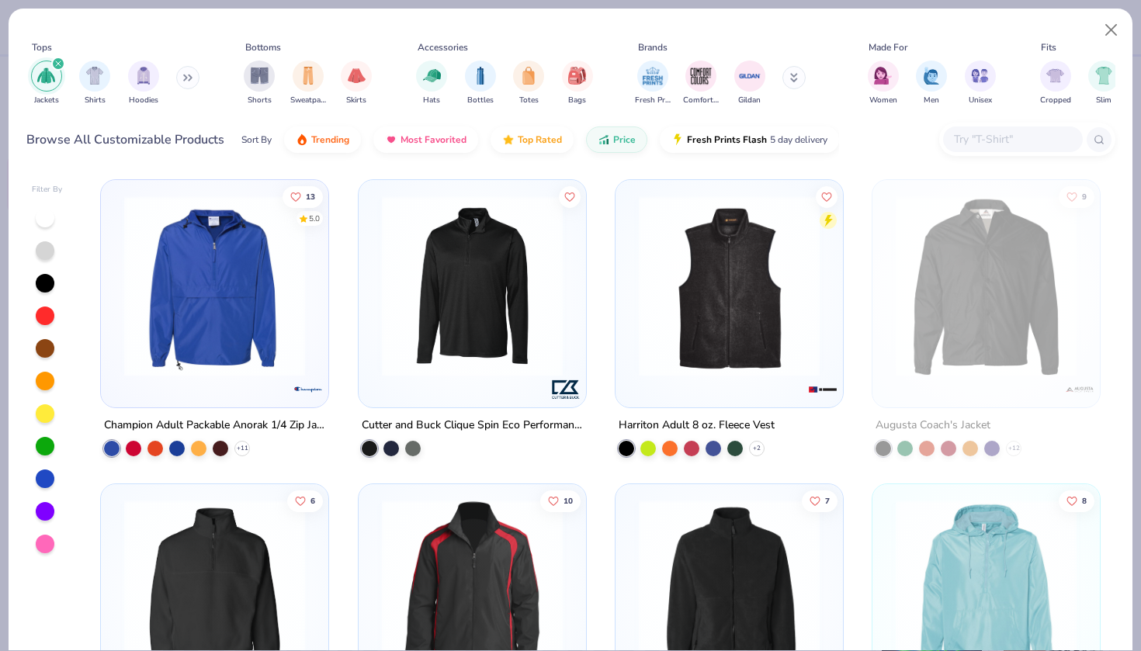
click at [57, 62] on icon "filter for Jackets" at bounding box center [58, 64] width 6 height 6
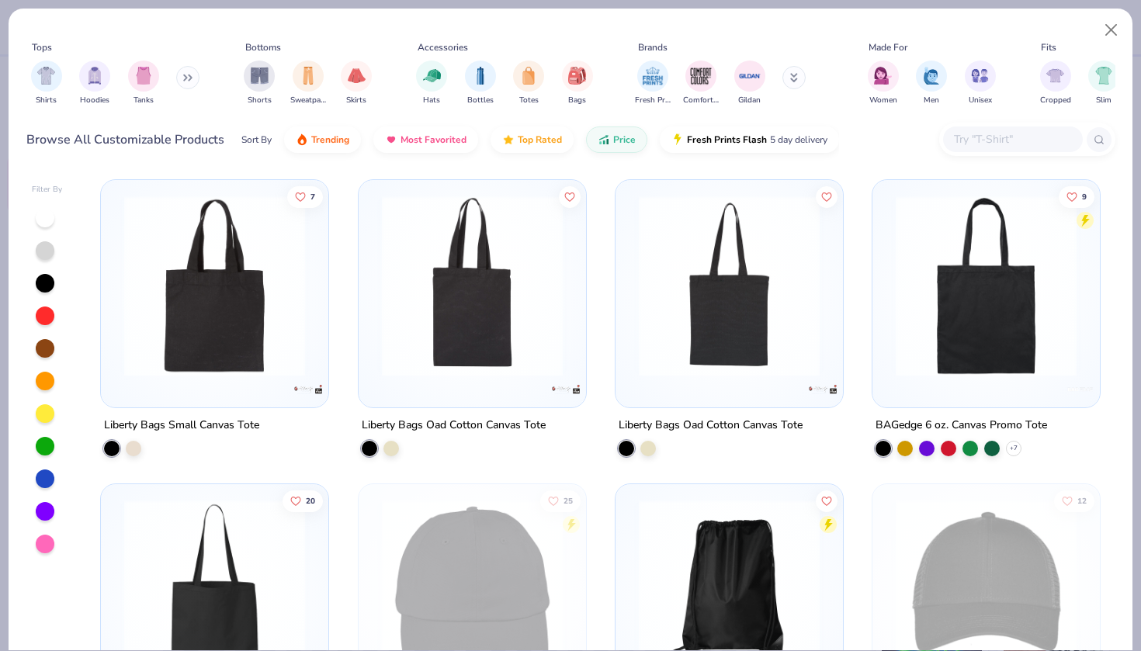
click at [192, 77] on icon at bounding box center [187, 78] width 9 height 8
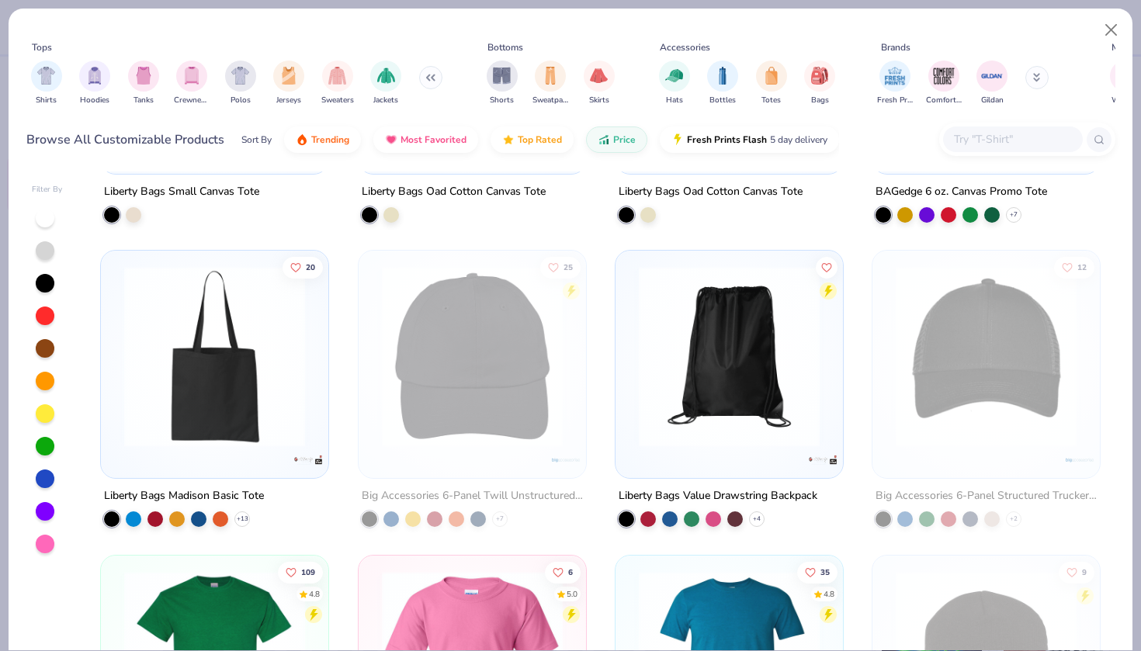
scroll to position [238, 0]
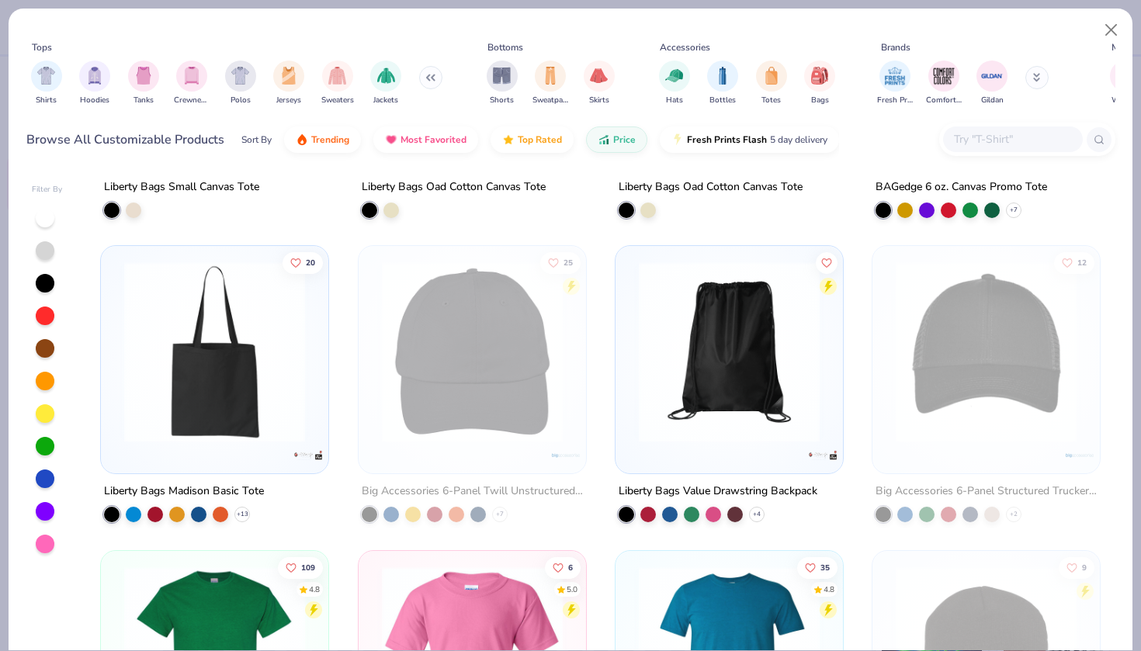
click at [991, 132] on input "text" at bounding box center [1013, 139] width 120 height 18
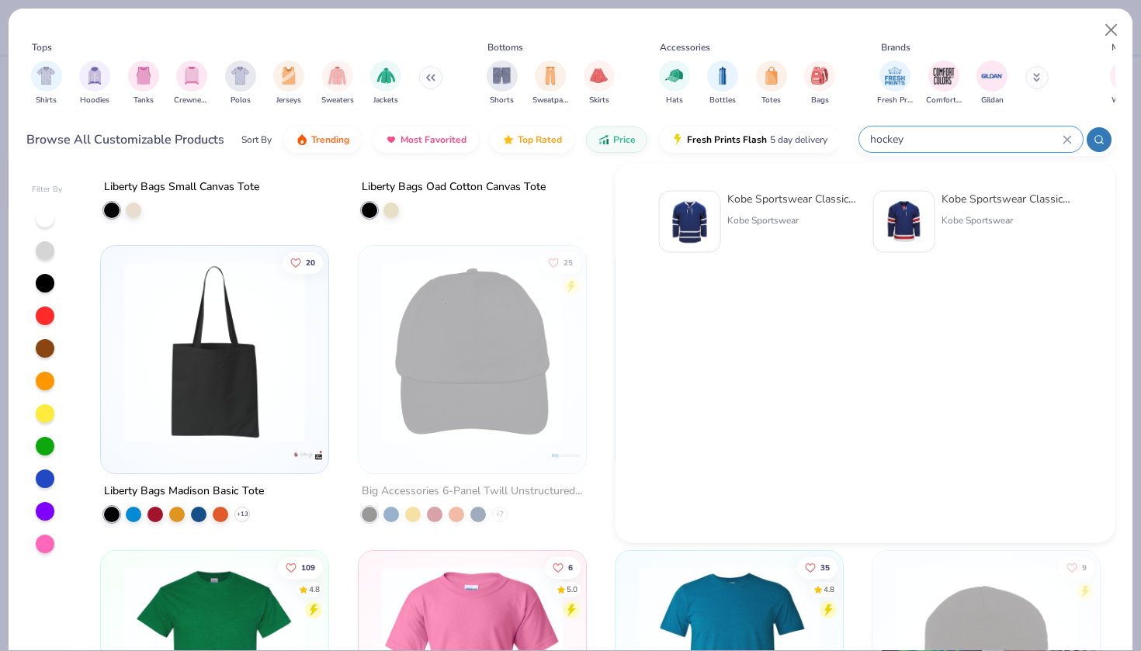
type input "hockey"
click at [807, 196] on div "Kobe Sportswear Classic Hockey Jersey" at bounding box center [792, 199] width 130 height 16
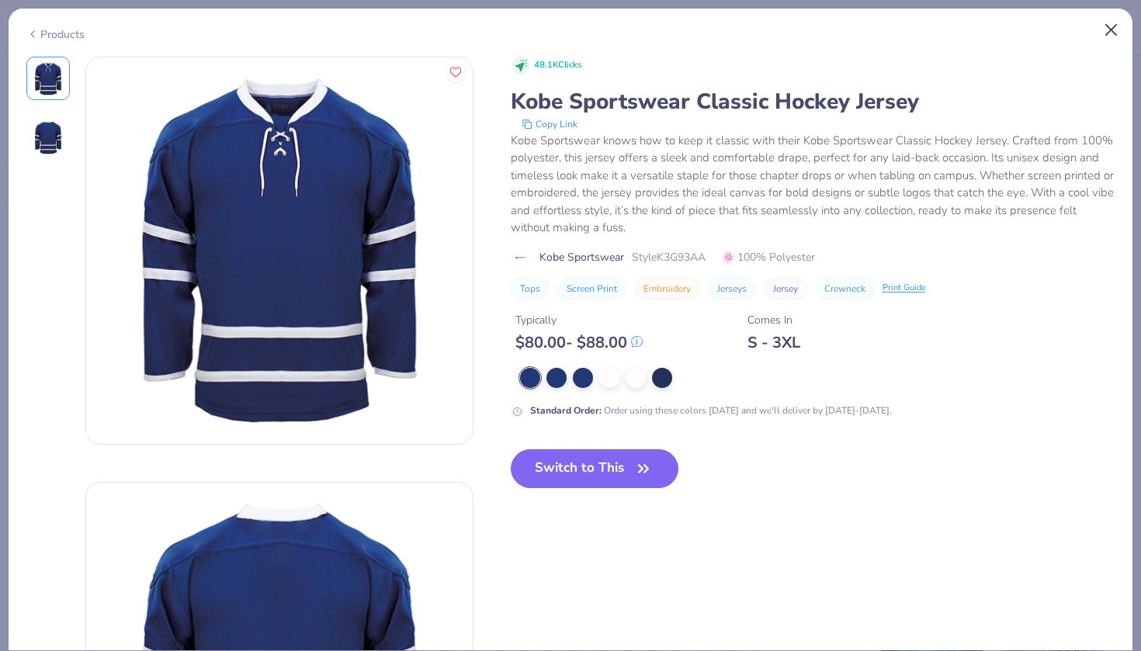
click at [1112, 30] on button "Close" at bounding box center [1111, 30] width 29 height 29
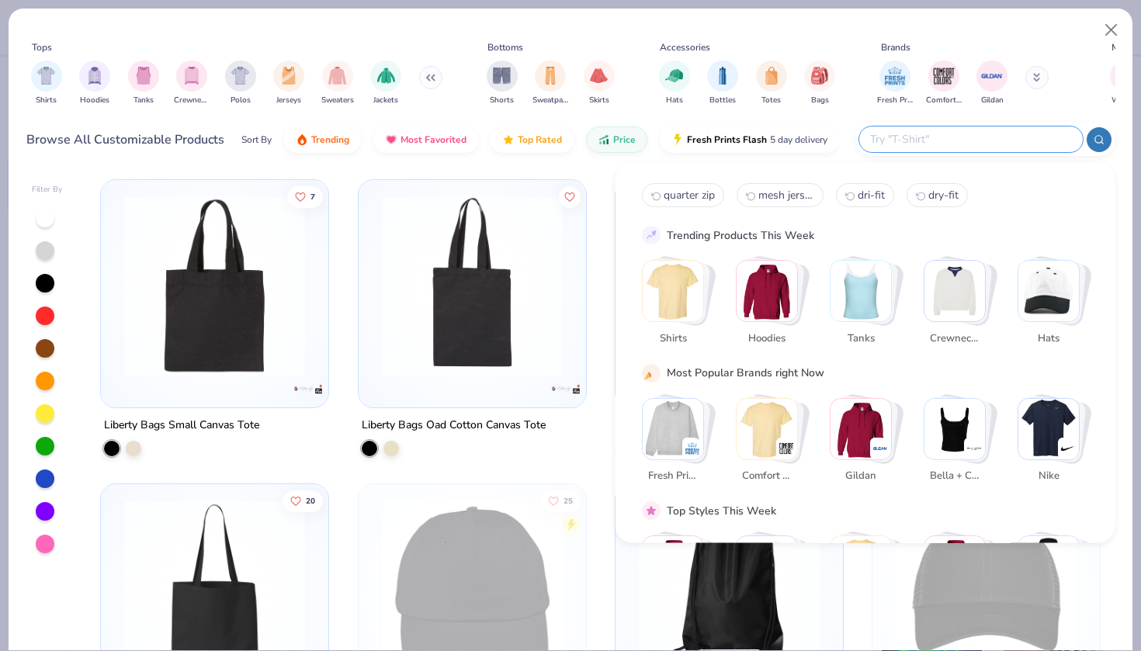
click at [974, 136] on input "text" at bounding box center [970, 139] width 203 height 18
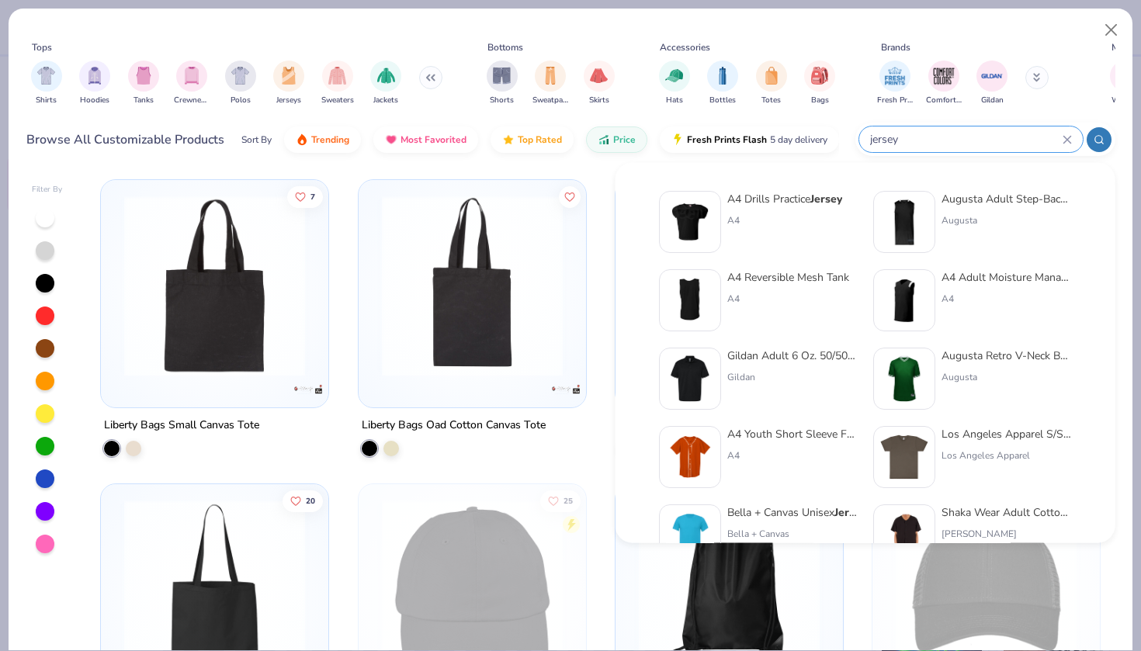
type input "jersey"
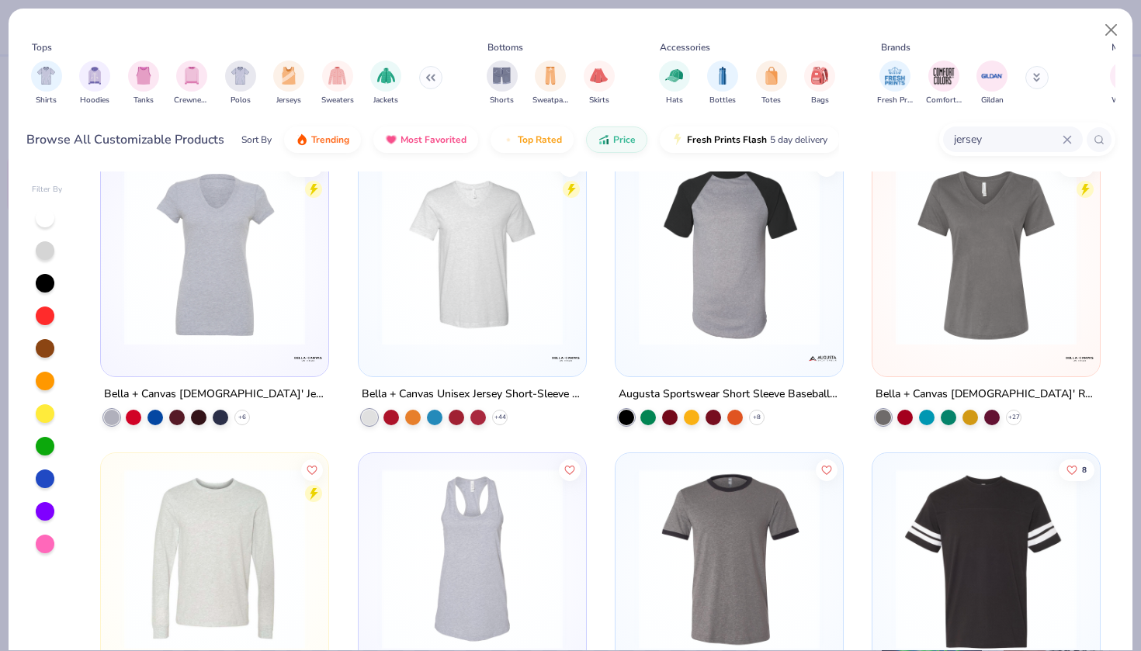
scroll to position [1750, 0]
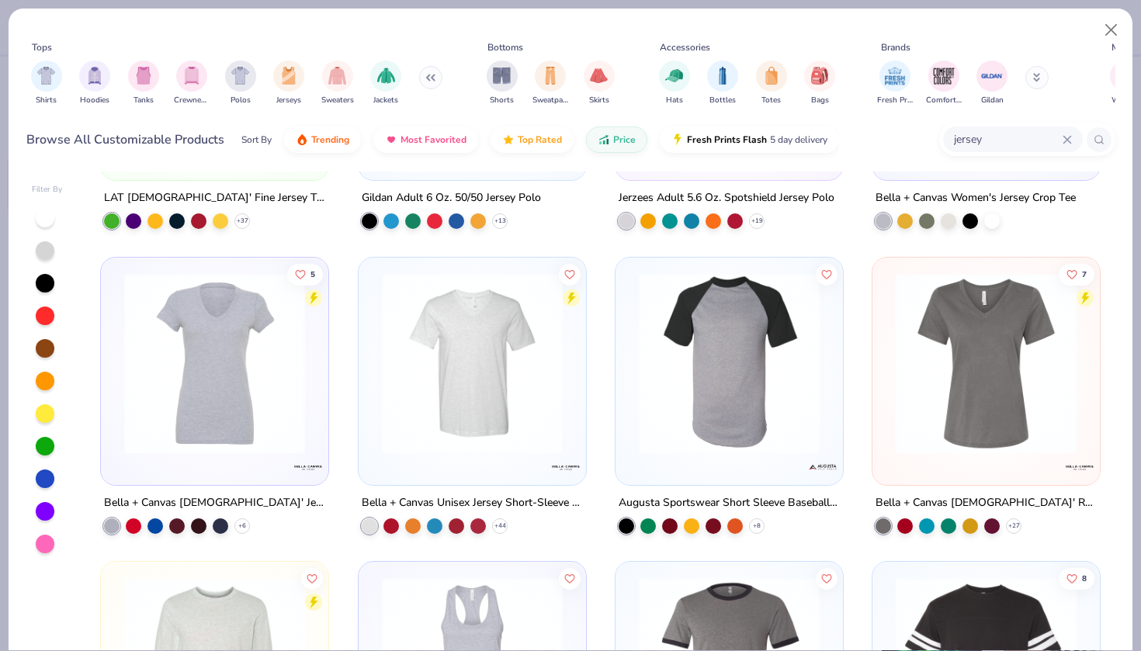
click at [1067, 135] on icon at bounding box center [1067, 139] width 9 height 9
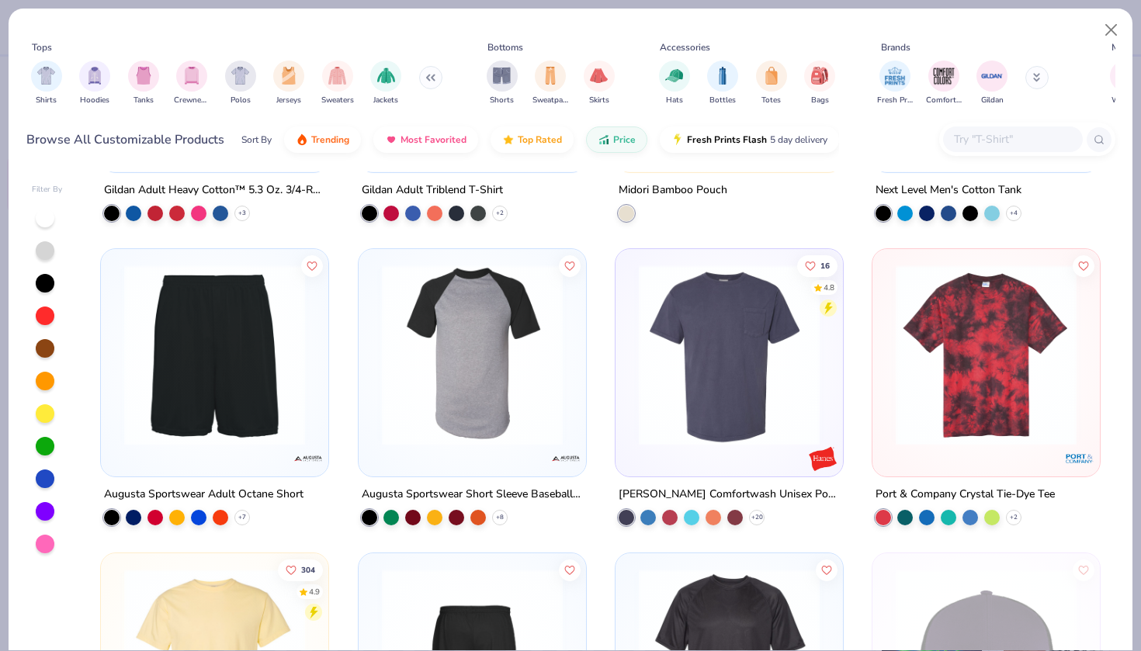
scroll to position [12112, 0]
